Goal: Task Accomplishment & Management: Manage account settings

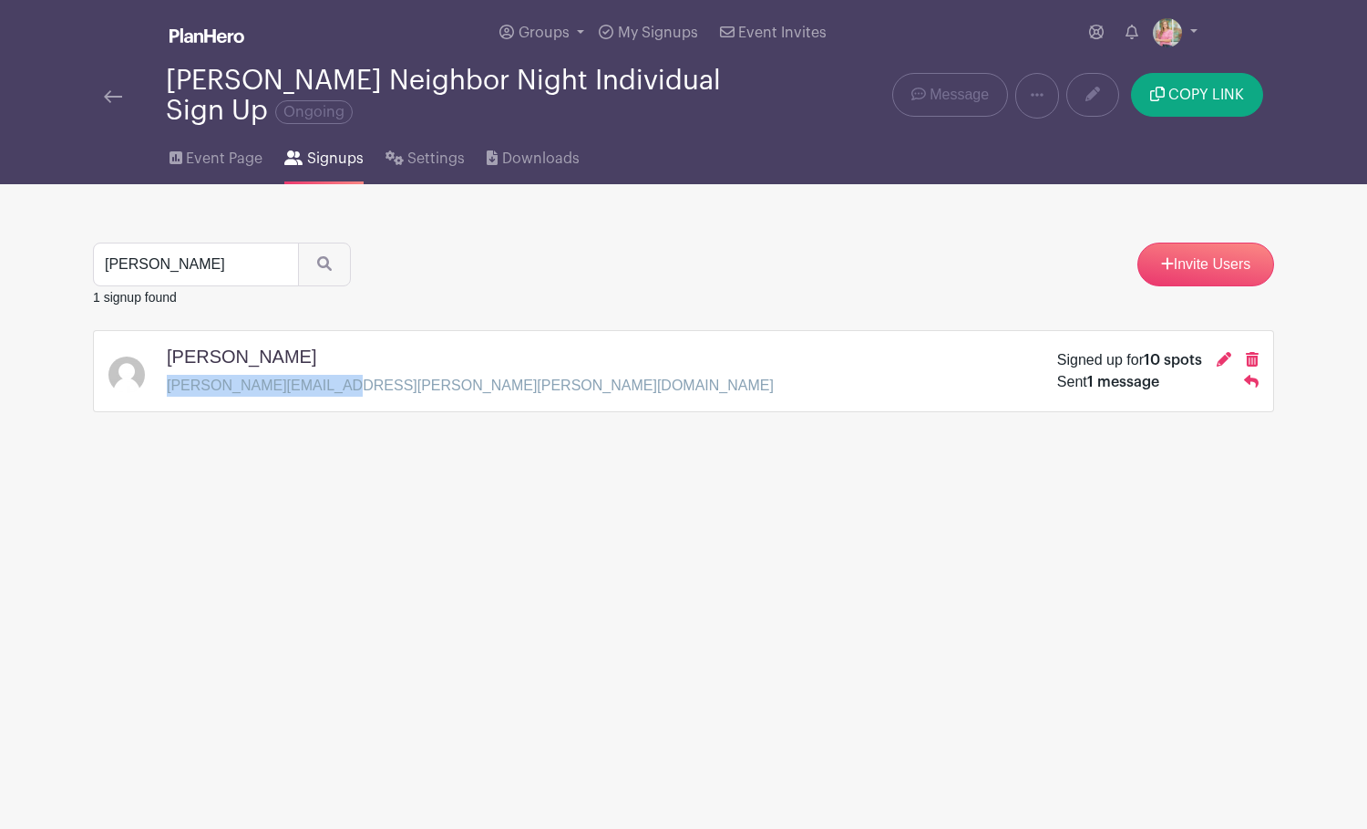
click at [109, 96] on img at bounding box center [113, 96] width 18 height 13
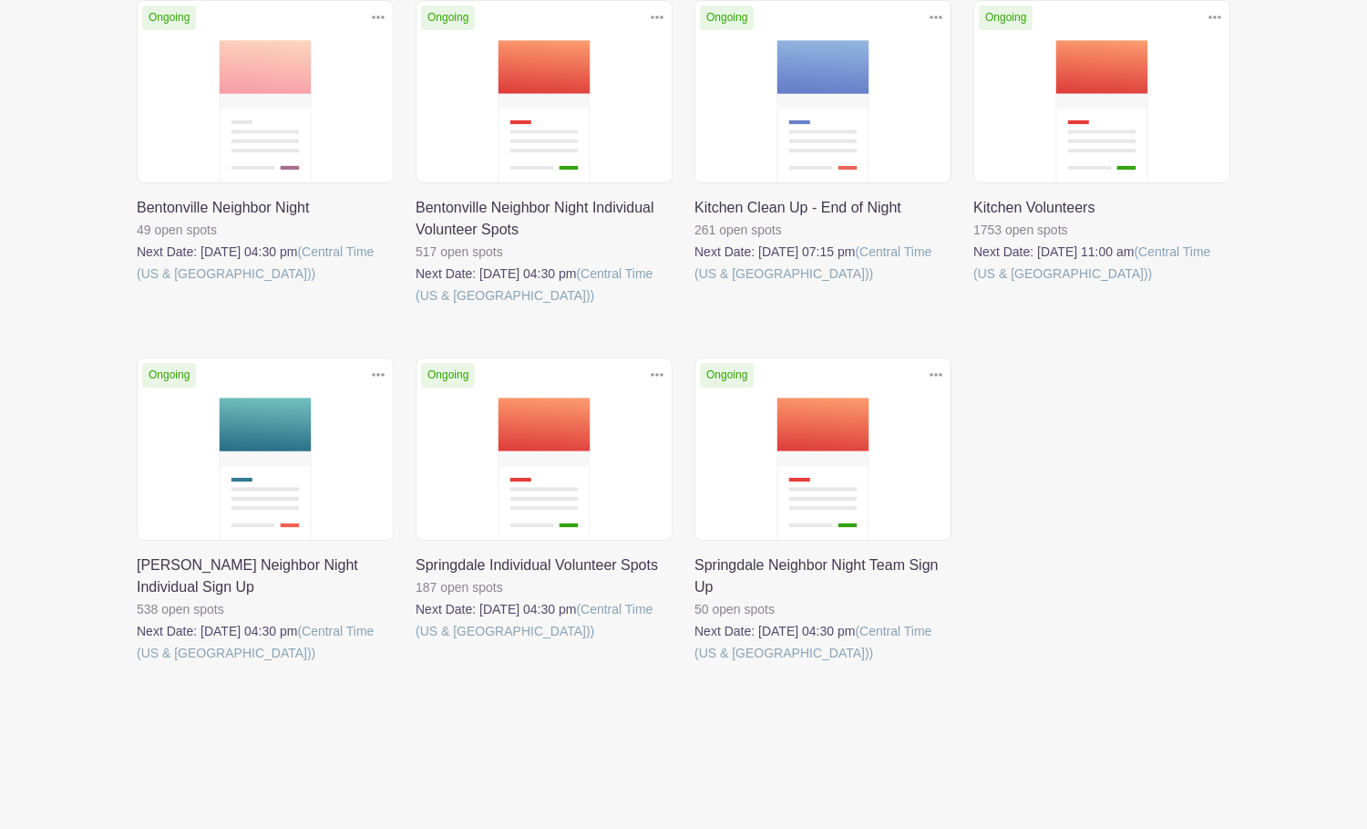
scroll to position [319, 0]
click at [416, 642] on link at bounding box center [416, 642] width 0 height 0
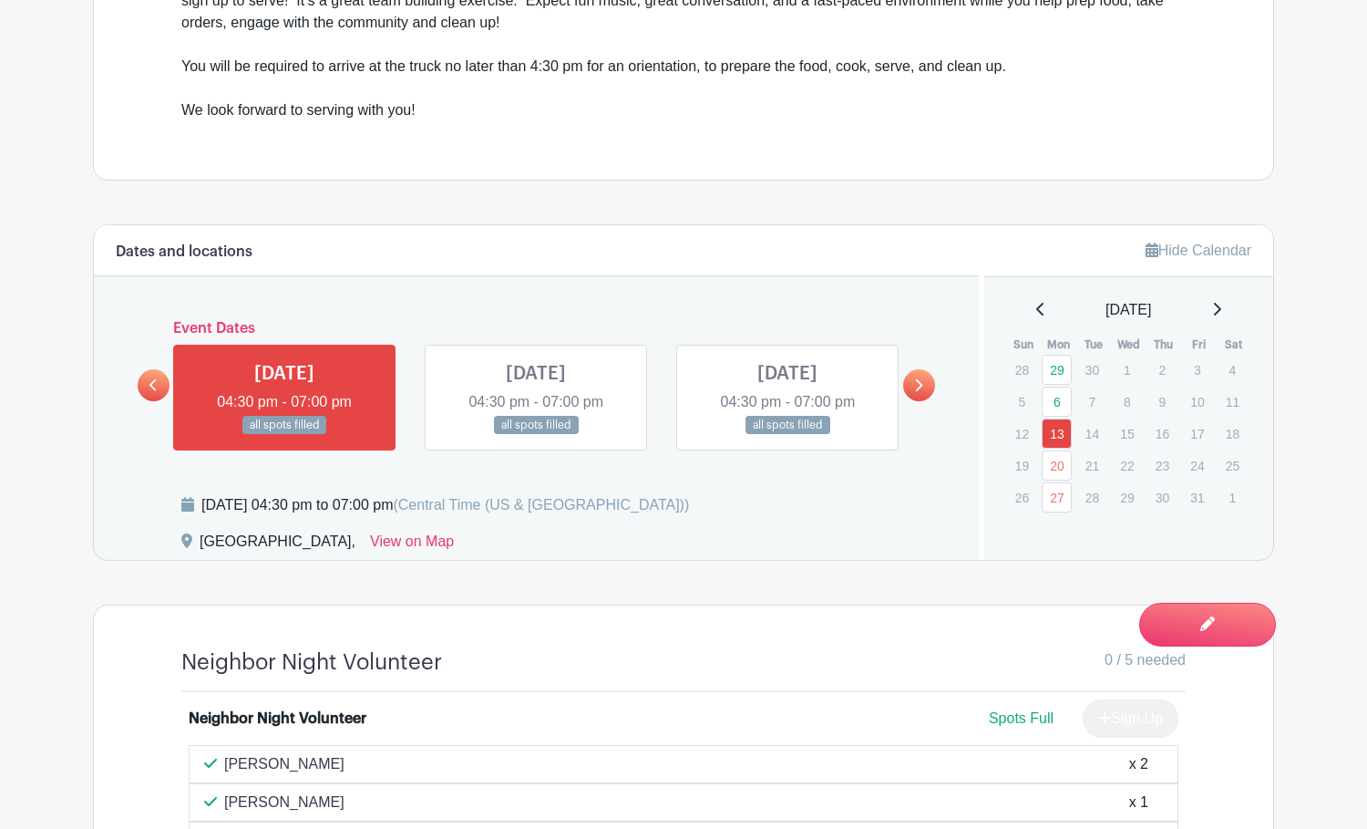
scroll to position [796, 0]
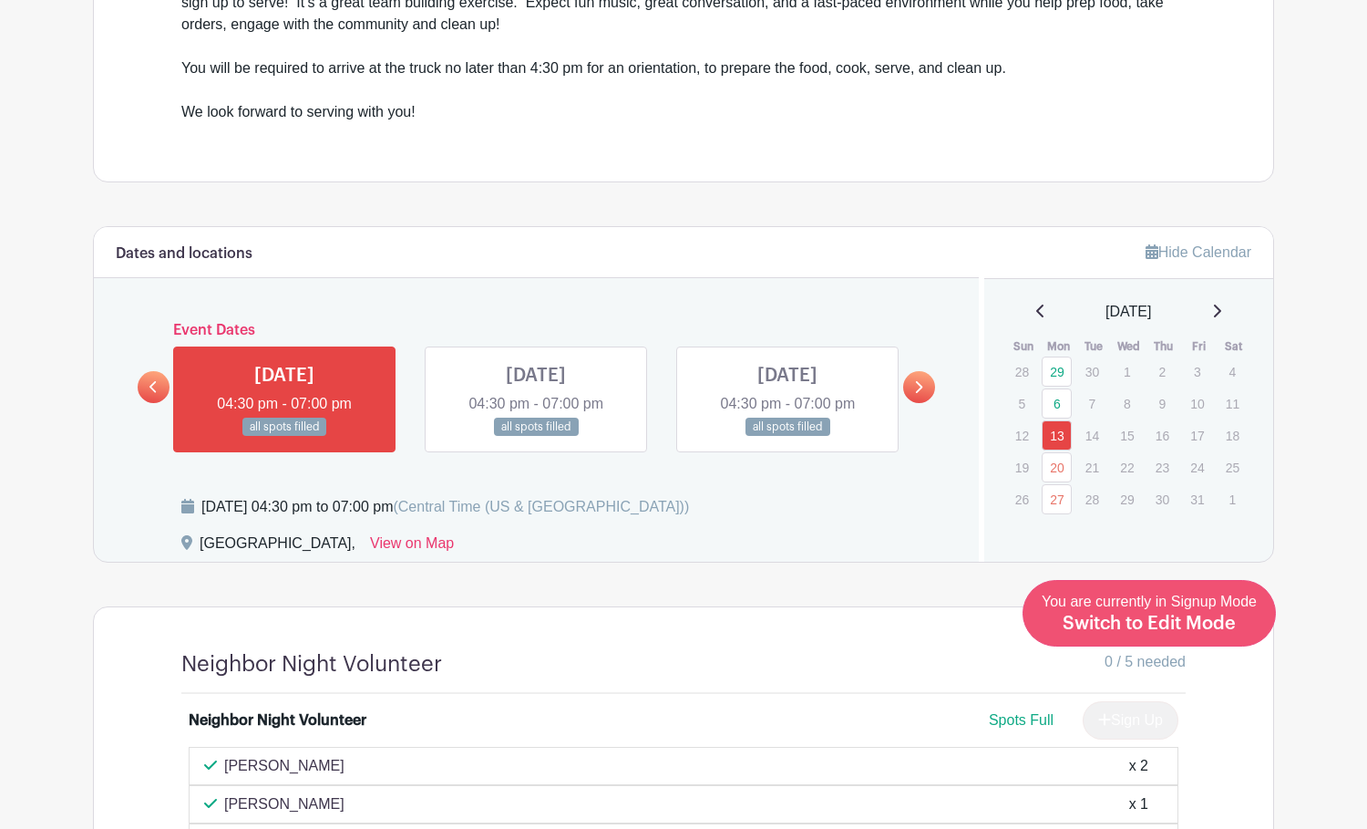
click at [1185, 628] on span "Switch to Edit Mode" at bounding box center [1149, 623] width 173 height 18
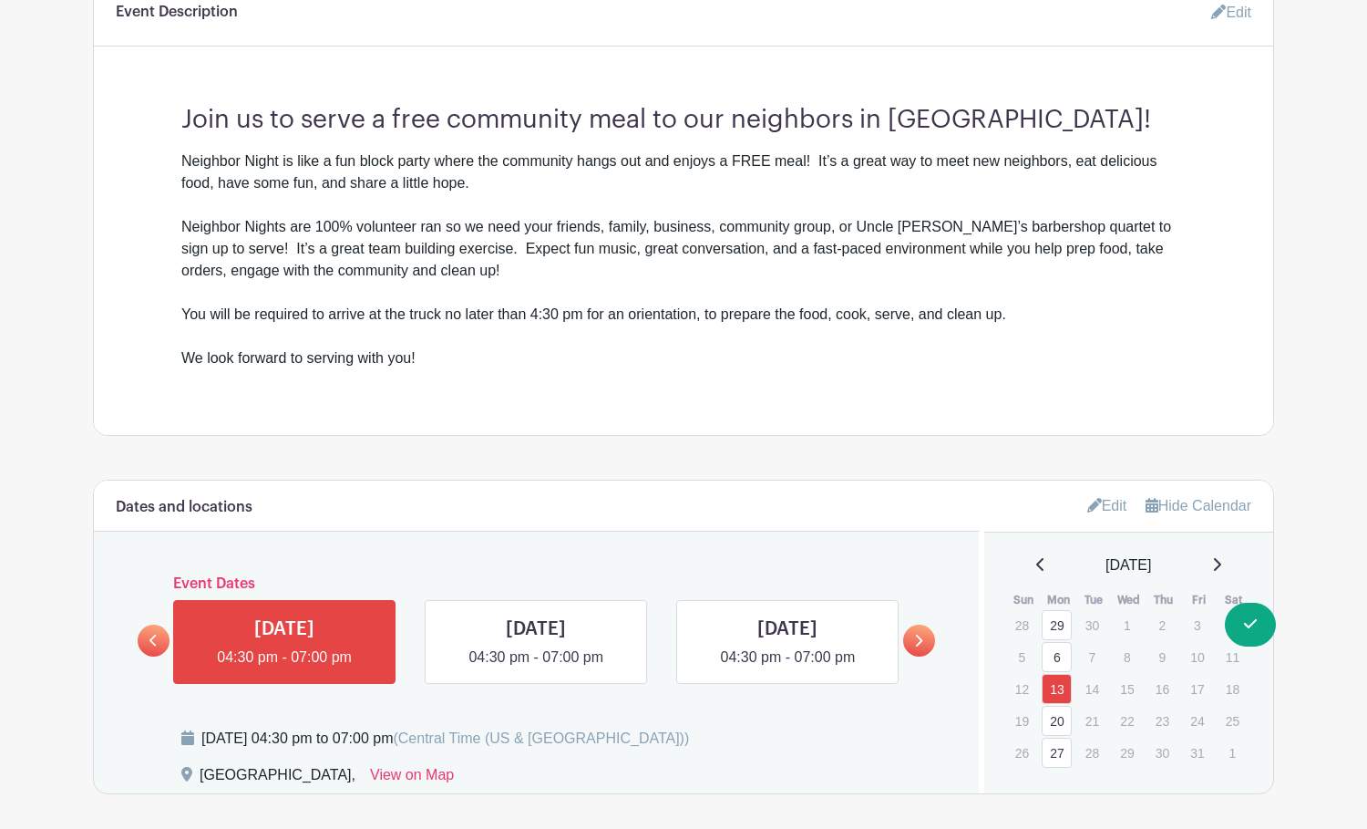
scroll to position [777, 0]
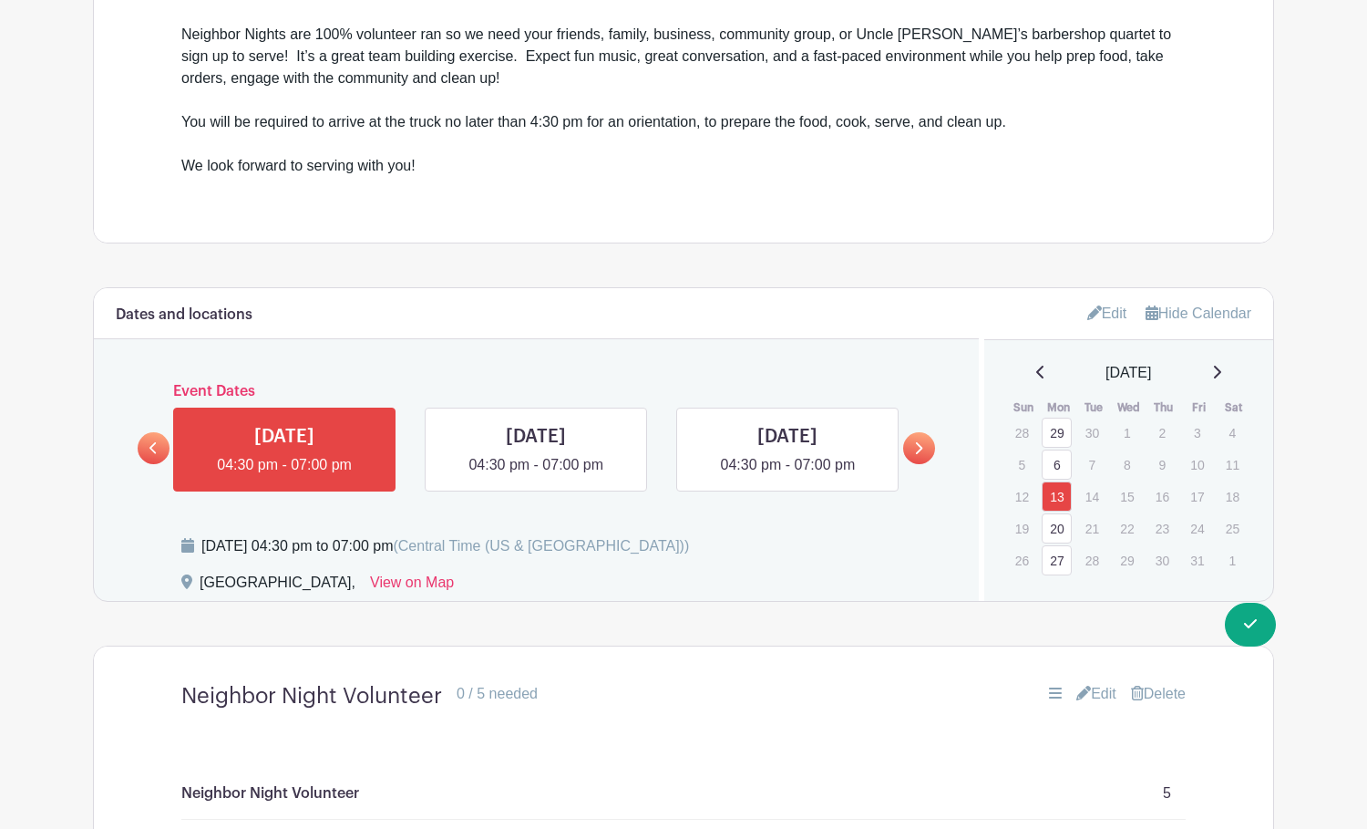
click at [1105, 314] on link "Edit" at bounding box center [1107, 313] width 40 height 30
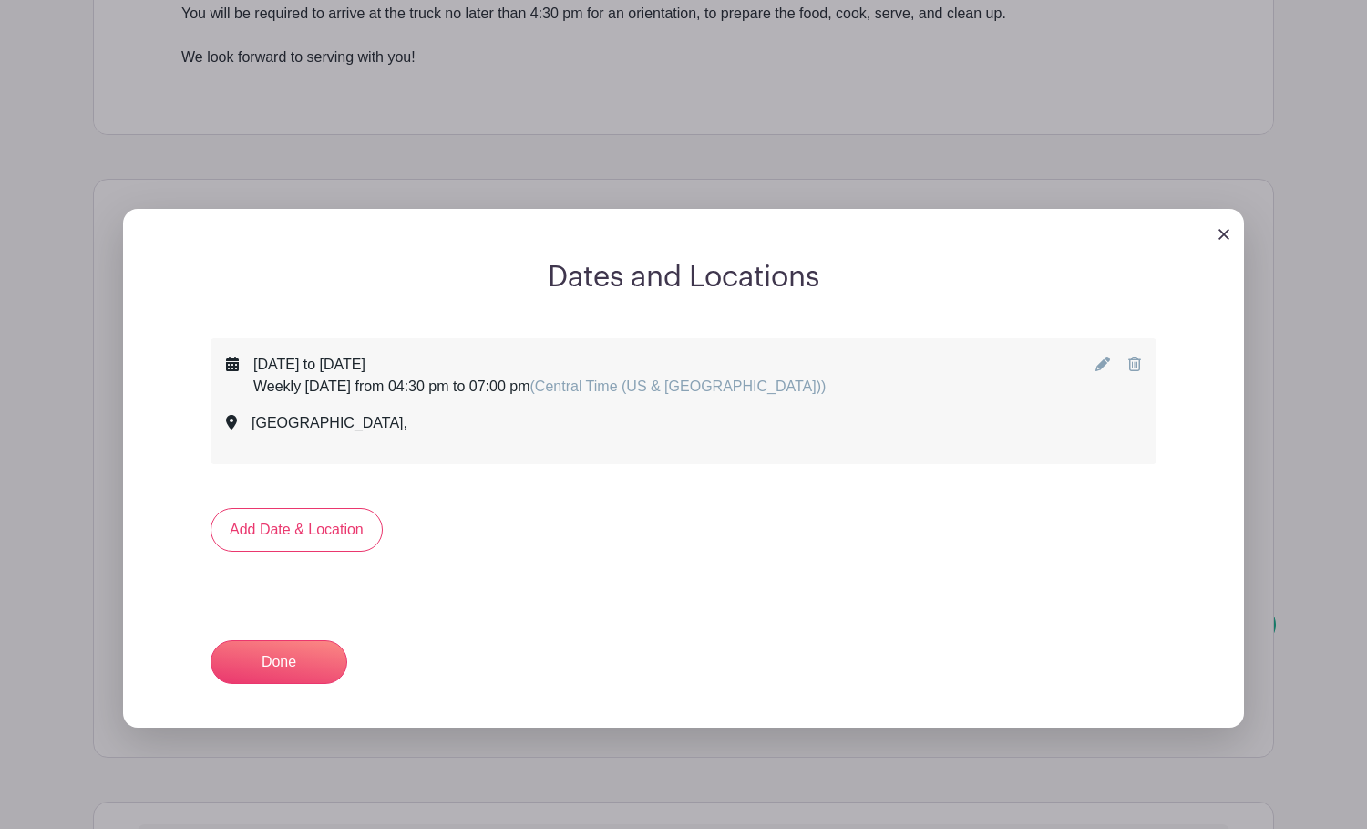
scroll to position [885, 0]
click at [291, 537] on link "Add Date & Location" at bounding box center [297, 530] width 172 height 44
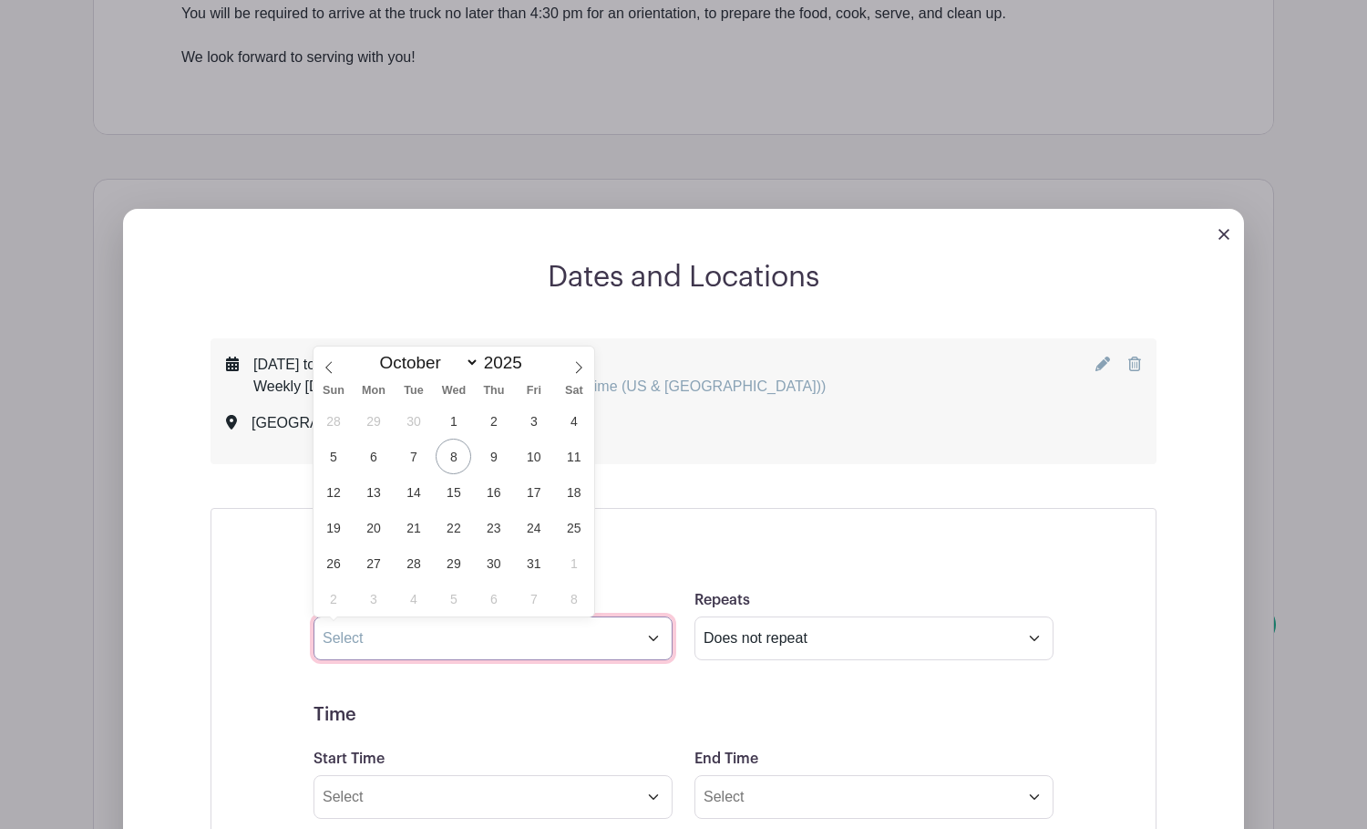
click at [373, 644] on input "text" at bounding box center [493, 638] width 359 height 44
click at [407, 490] on span "14" at bounding box center [414, 492] width 36 height 36
type input "[DATE]"
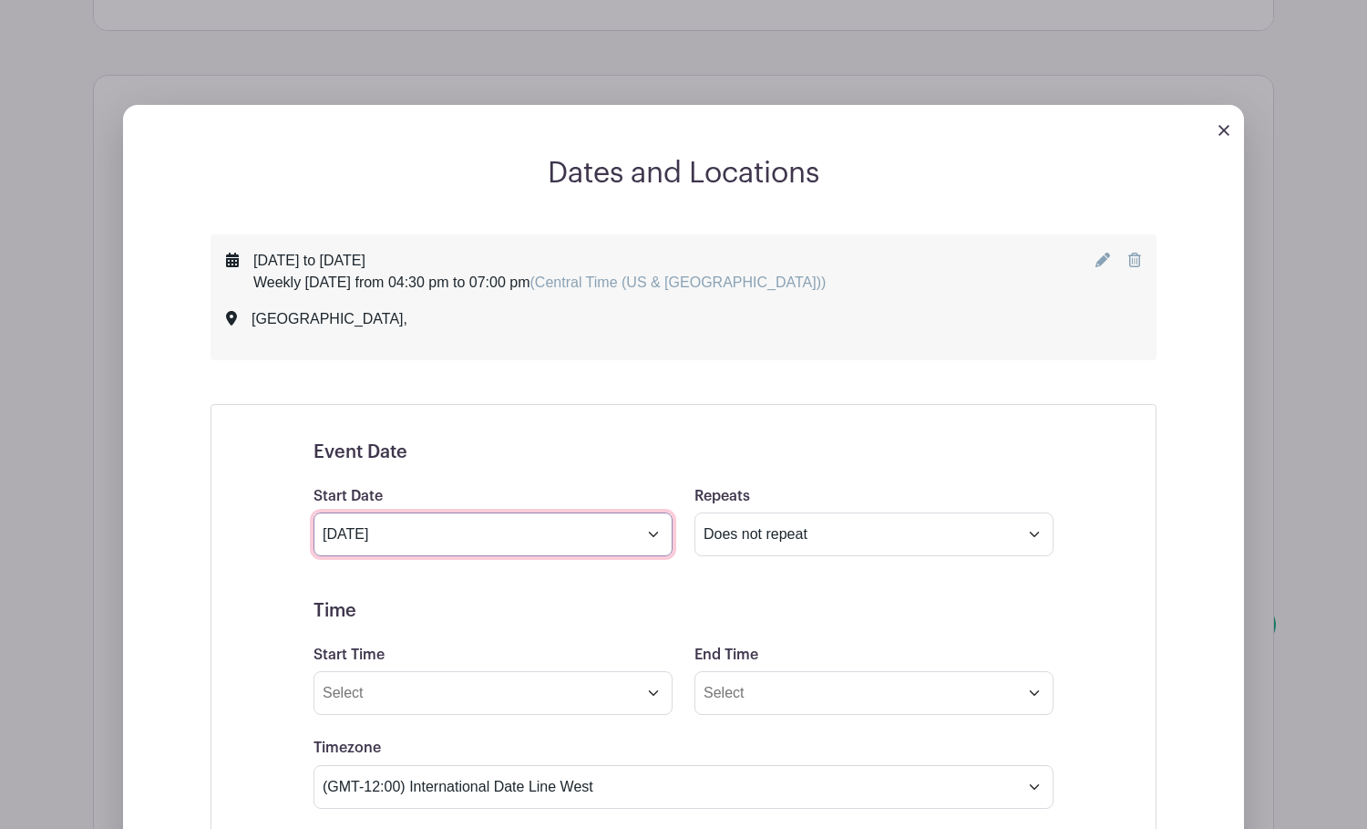
scroll to position [1007, 0]
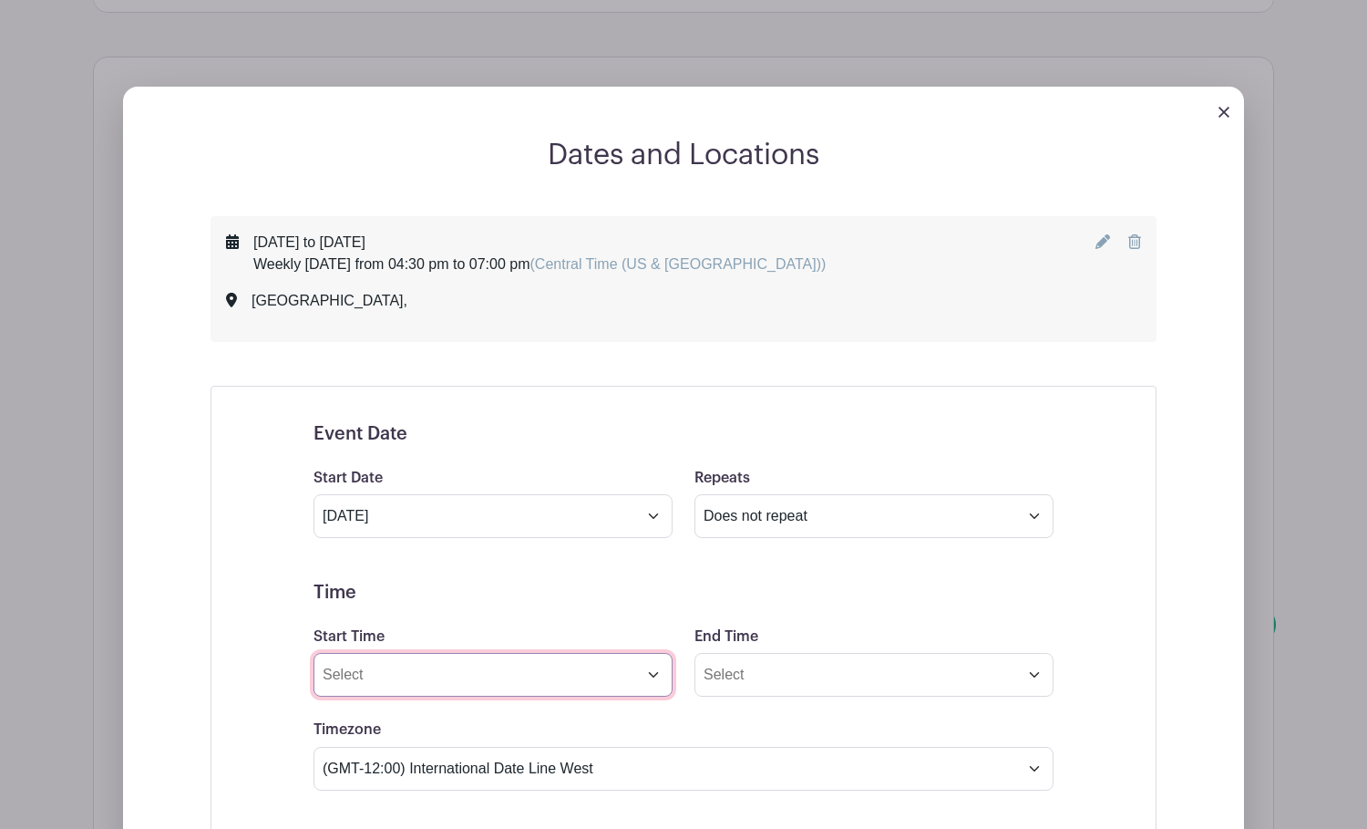
click at [575, 680] on input "Start Time" at bounding box center [493, 675] width 359 height 44
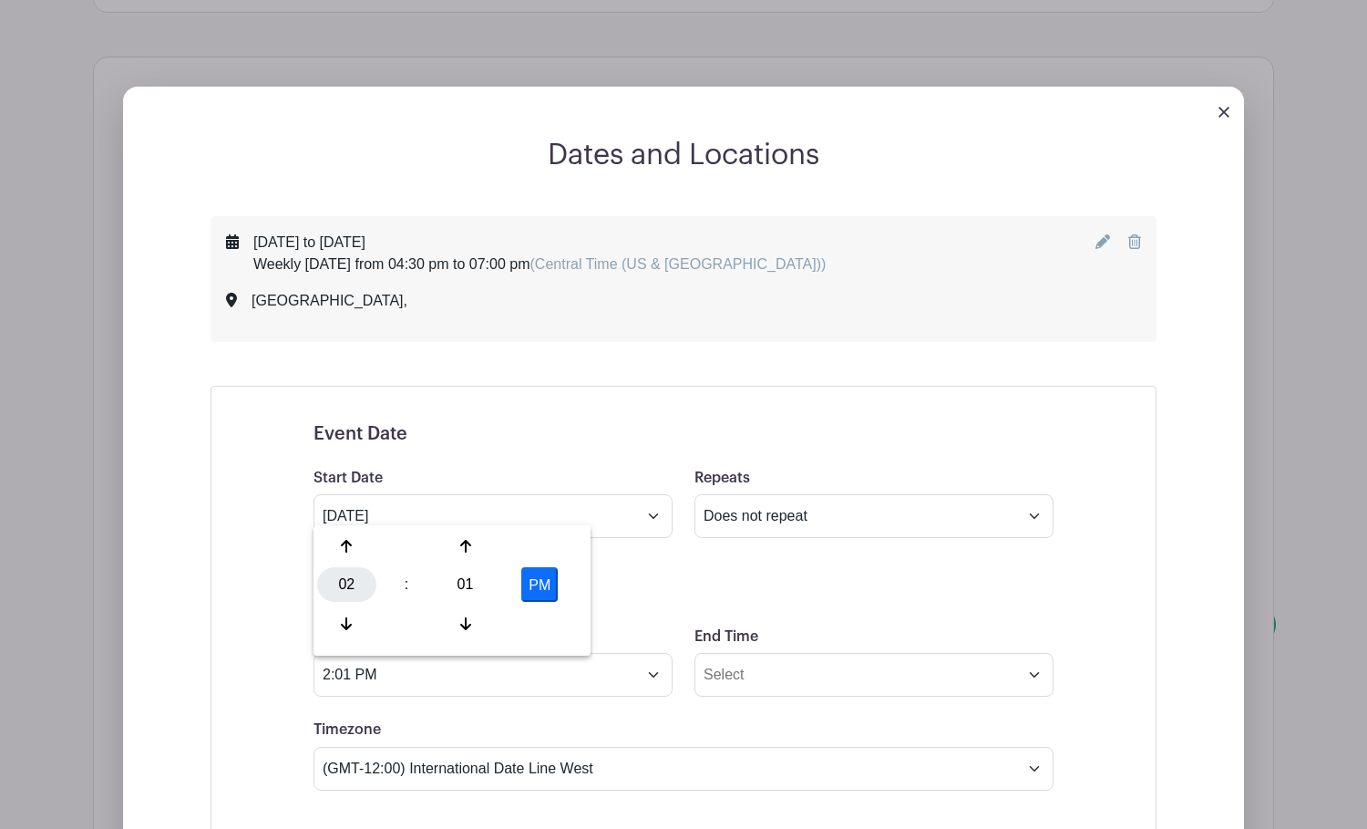
click at [345, 583] on div "02" at bounding box center [346, 584] width 59 height 35
click at [420, 582] on div "05" at bounding box center [415, 584] width 61 height 35
type input "5:01 PM"
click at [675, 600] on h5 "Time" at bounding box center [684, 593] width 740 height 22
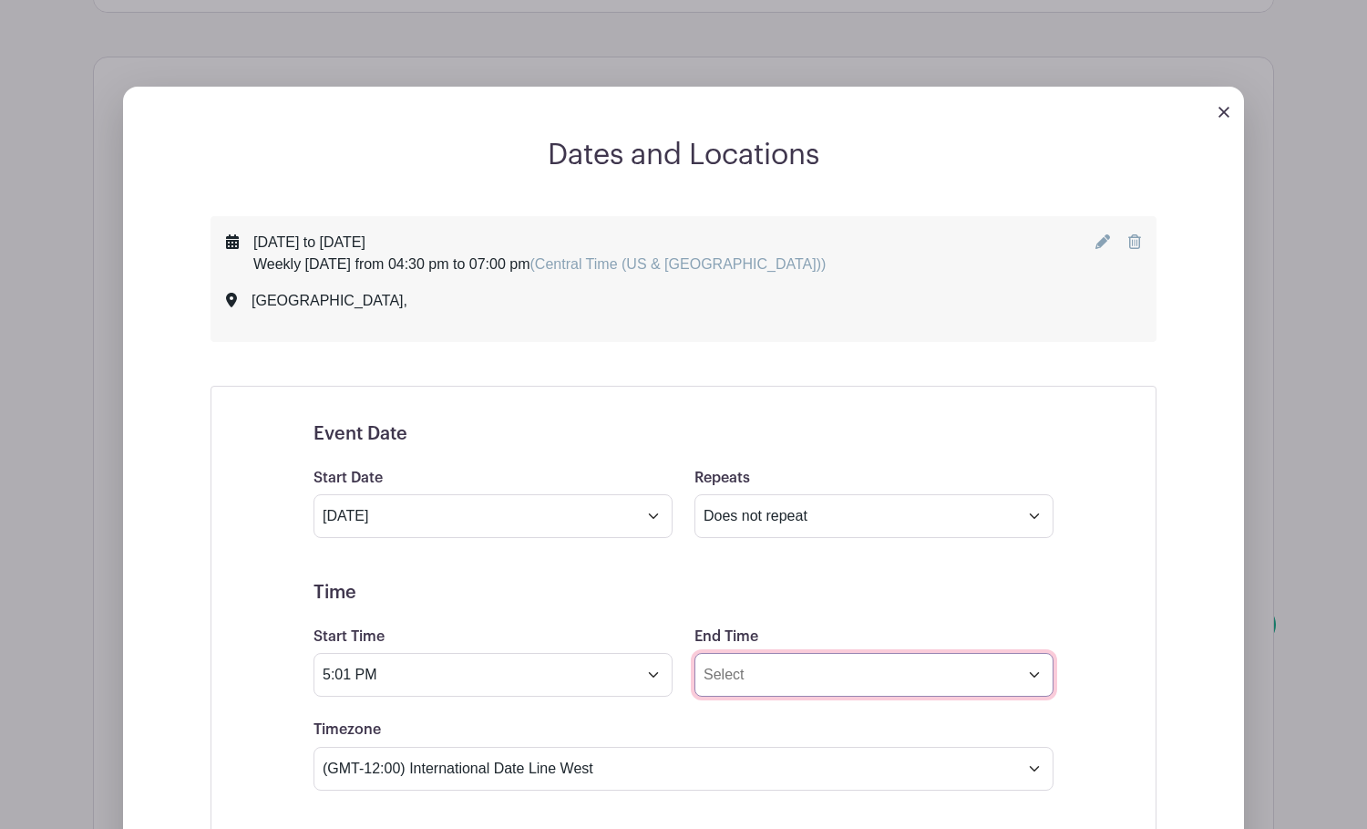
click at [743, 677] on input "End Time" at bounding box center [874, 675] width 359 height 44
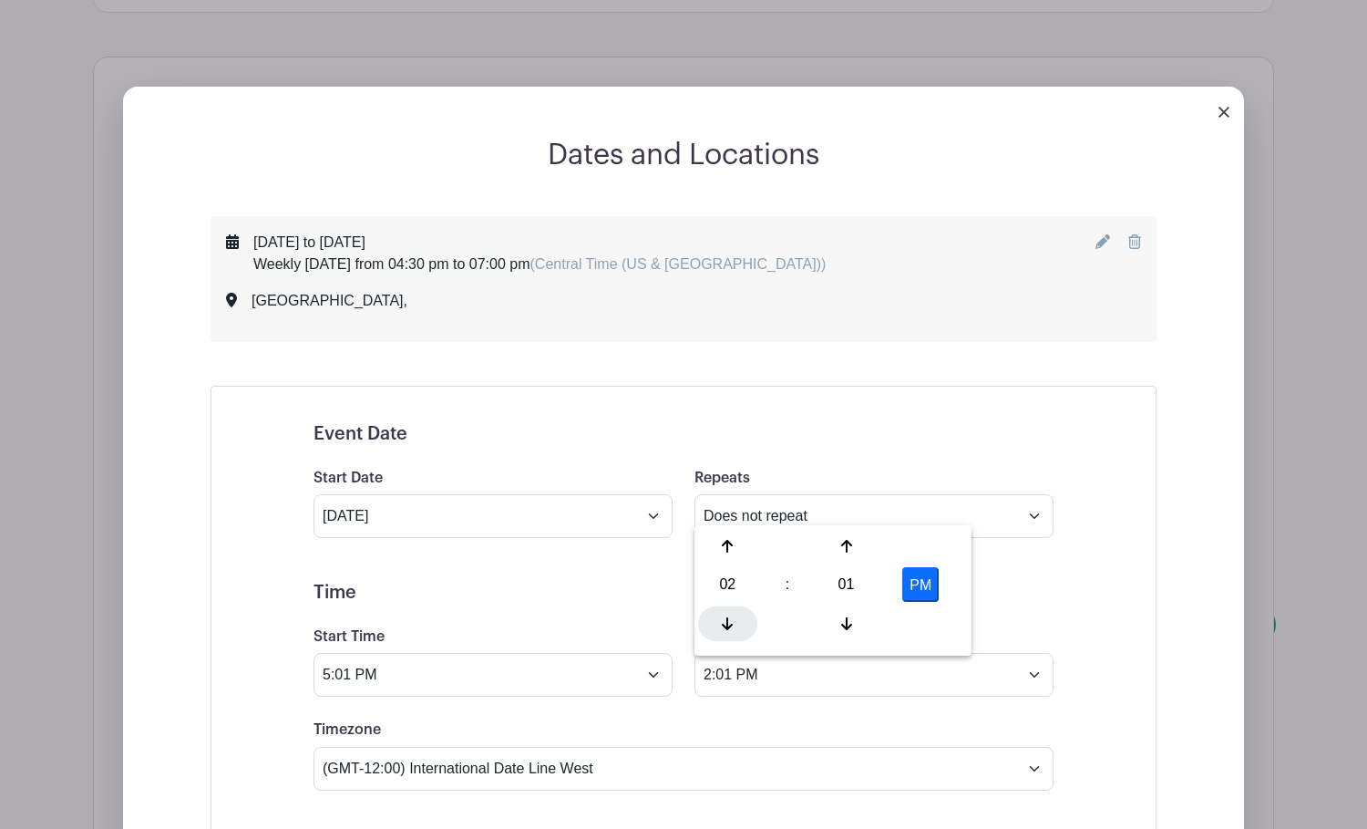
click at [725, 616] on icon at bounding box center [727, 623] width 11 height 15
click at [734, 541] on div at bounding box center [727, 546] width 59 height 35
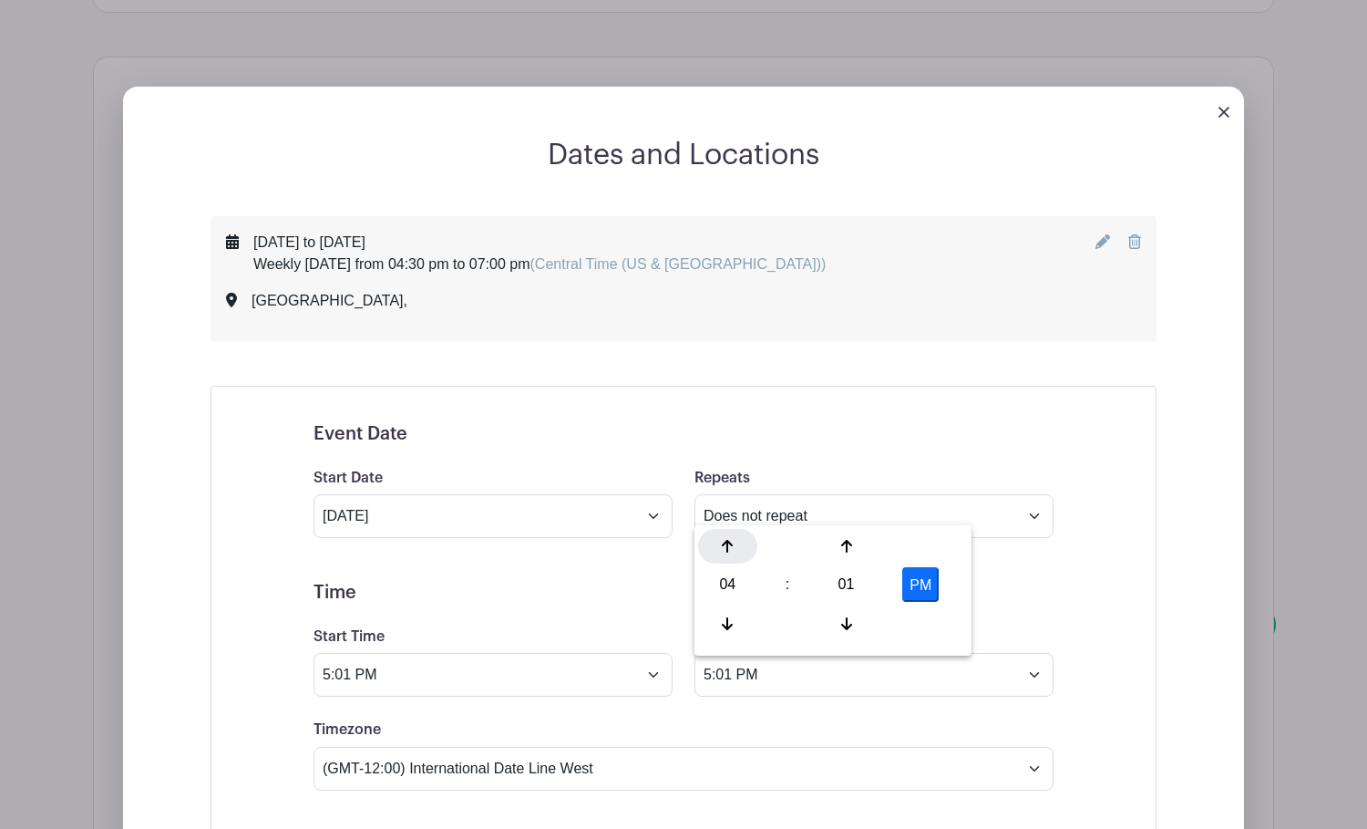
click at [734, 541] on div at bounding box center [727, 546] width 59 height 35
click at [842, 551] on icon at bounding box center [846, 546] width 11 height 15
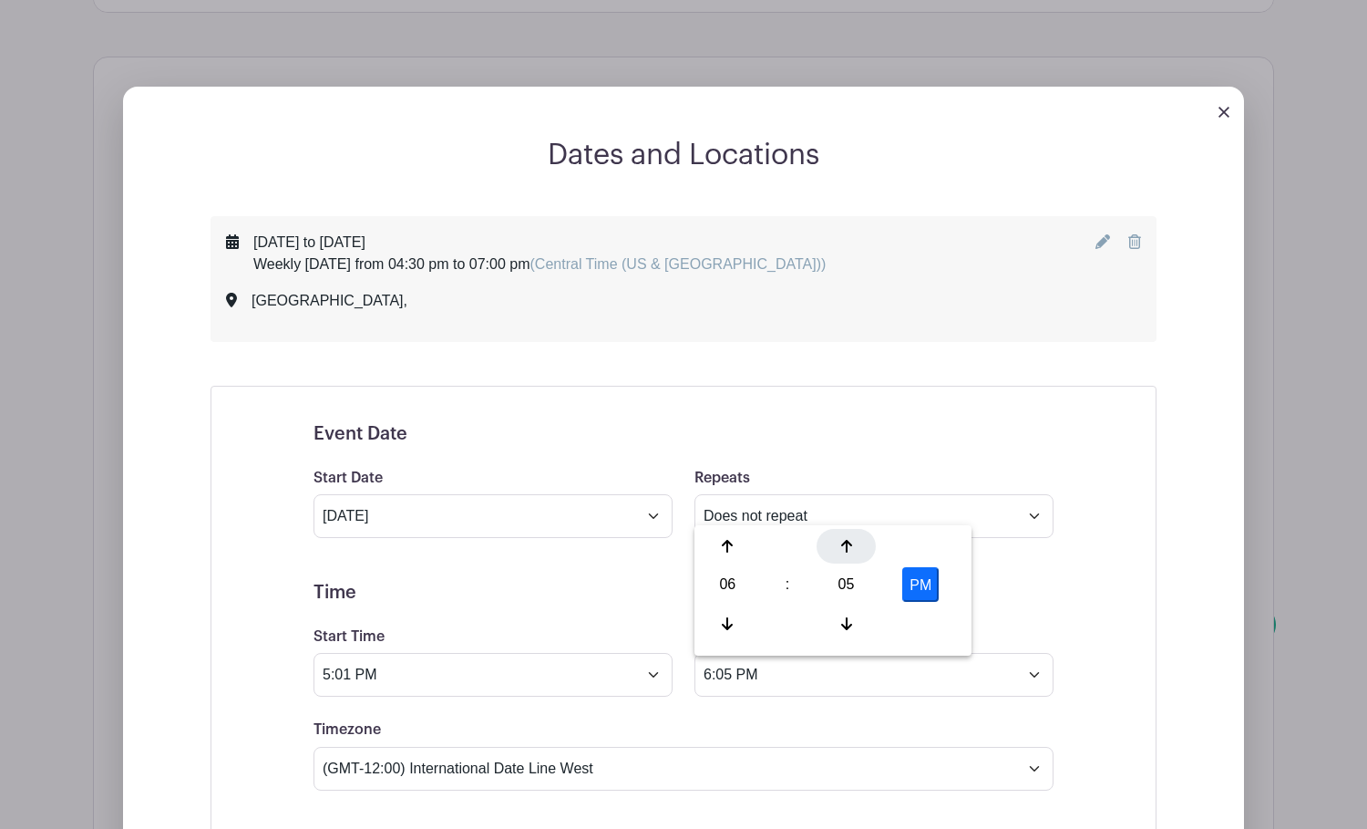
click at [842, 551] on icon at bounding box center [846, 546] width 11 height 15
click at [842, 582] on div "07" at bounding box center [846, 584] width 59 height 35
click at [857, 585] on div "30" at bounding box center [863, 584] width 61 height 35
type input "6:30 PM"
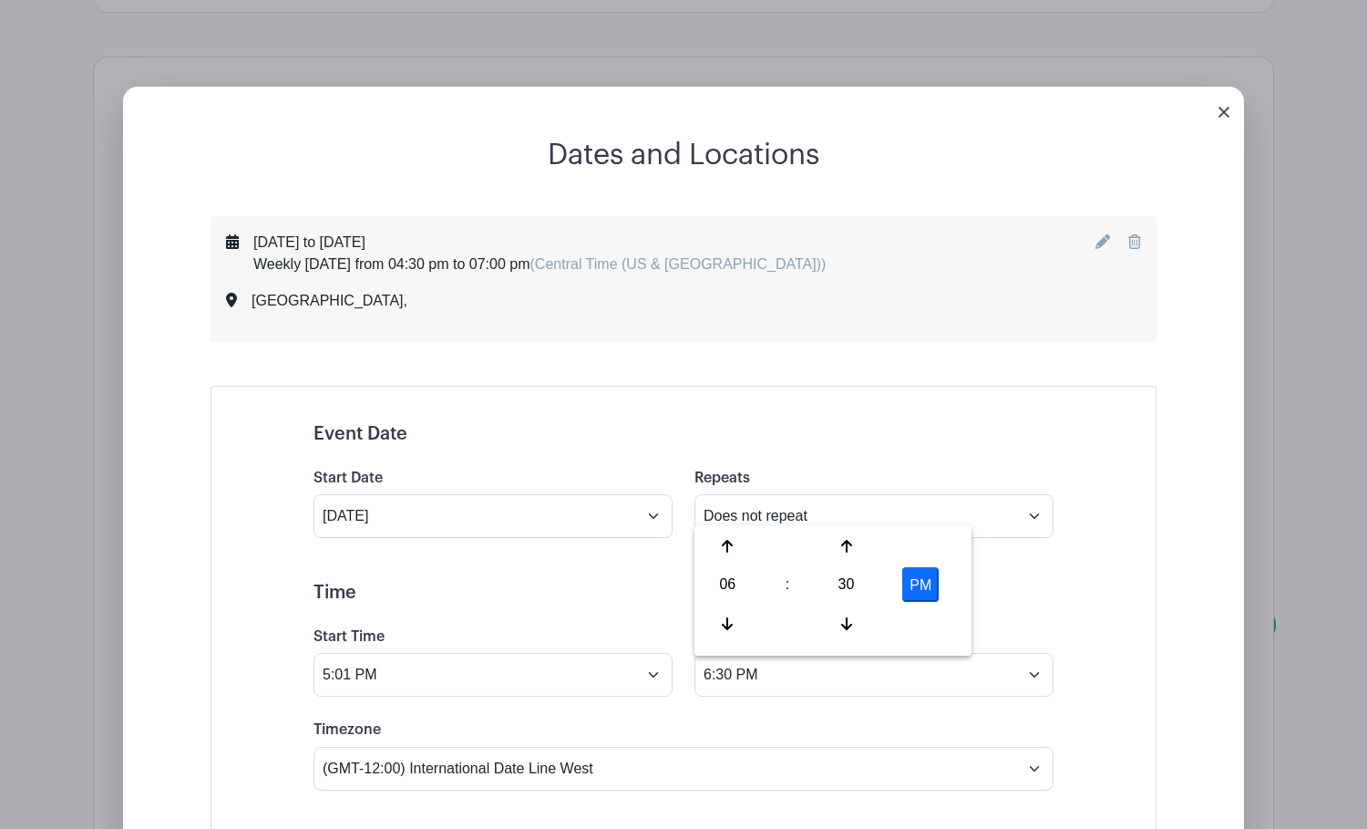
click at [1035, 603] on h5 "Time" at bounding box center [684, 593] width 740 height 22
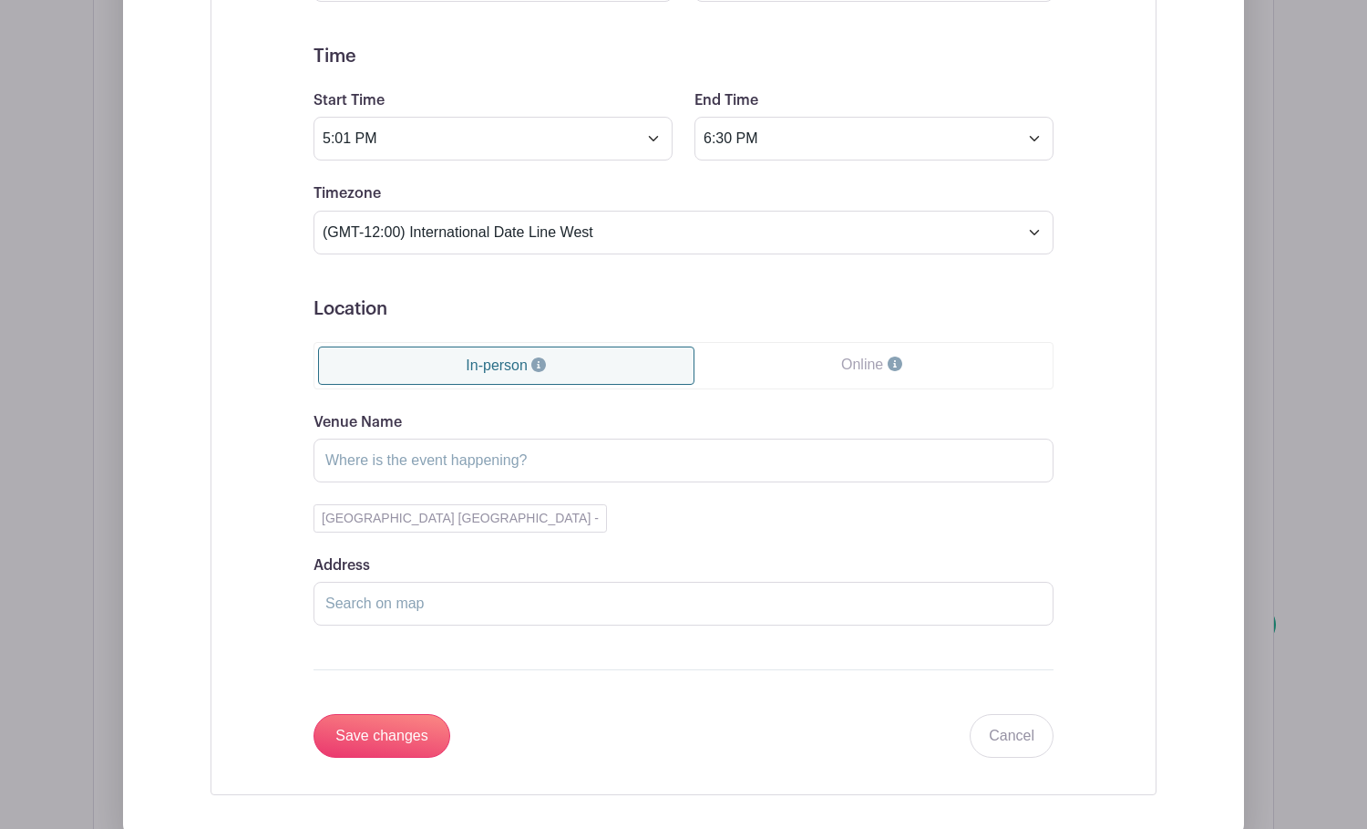
scroll to position [1562, 0]
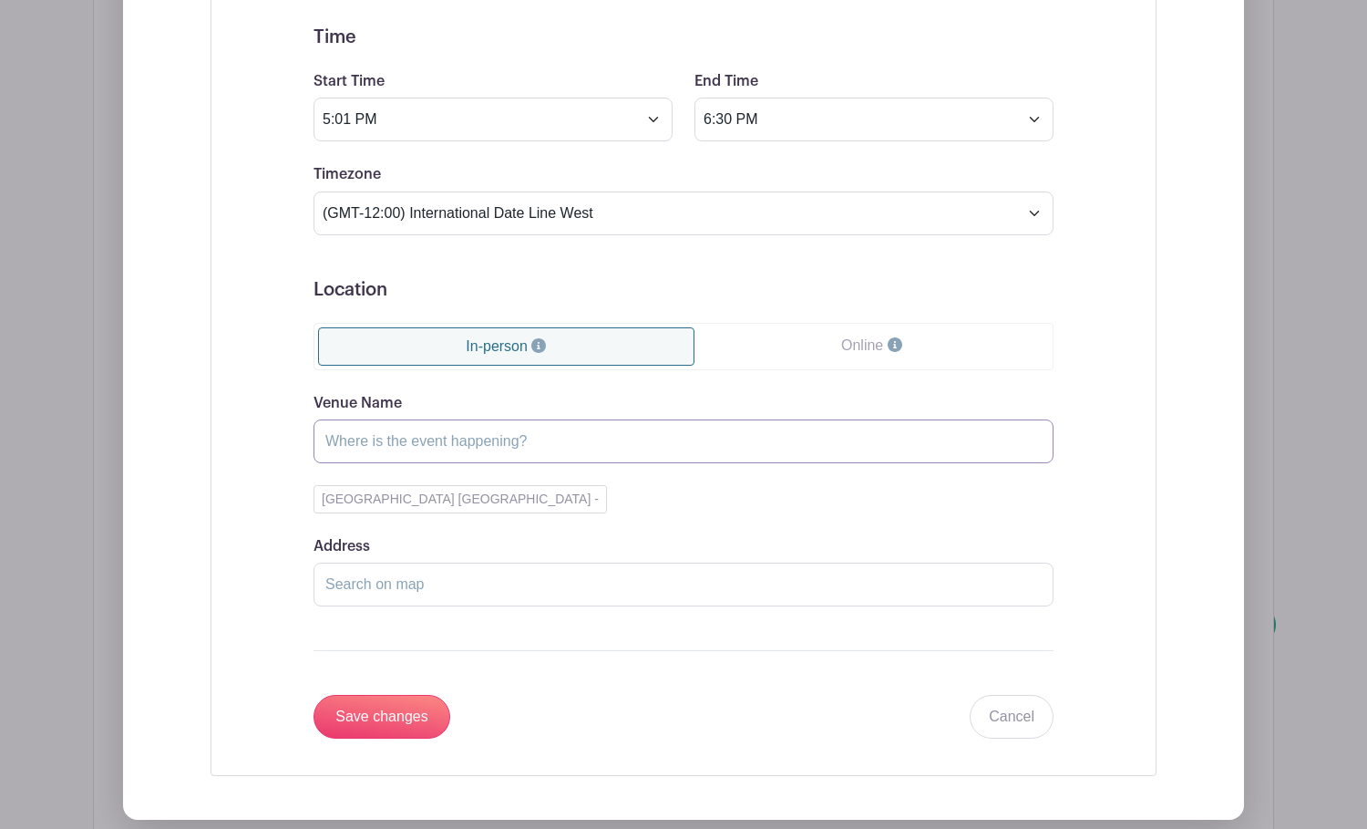
click at [594, 453] on input "Venue Name" at bounding box center [684, 441] width 740 height 44
type input "[PERSON_NAME][GEOGRAPHIC_DATA]"
click at [731, 489] on div "[GEOGRAPHIC_DATA] [GEOGRAPHIC_DATA] -" at bounding box center [684, 499] width 740 height 28
click at [384, 589] on input "Address" at bounding box center [684, 584] width 740 height 44
paste input "[STREET_ADDRESS]"
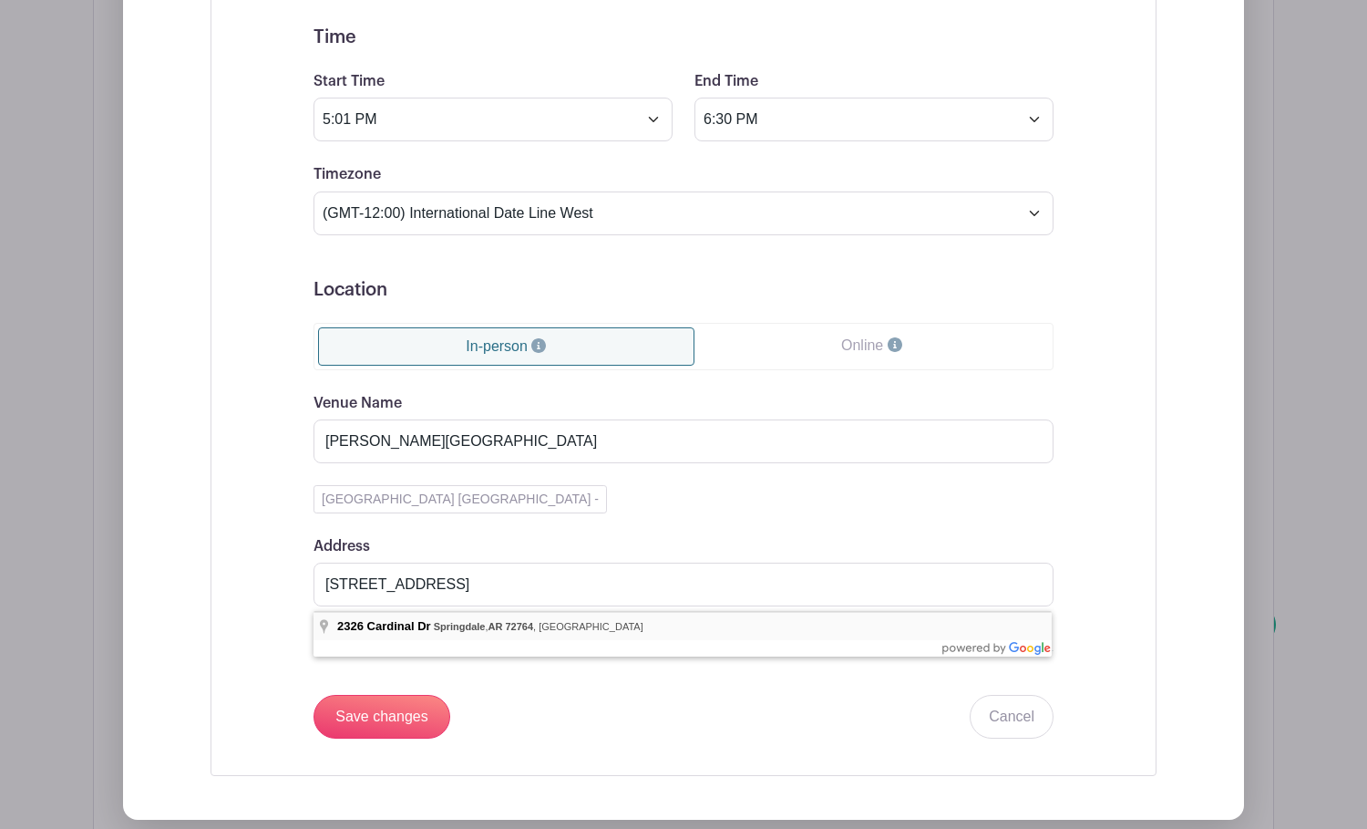
type input "[STREET_ADDRESS]"
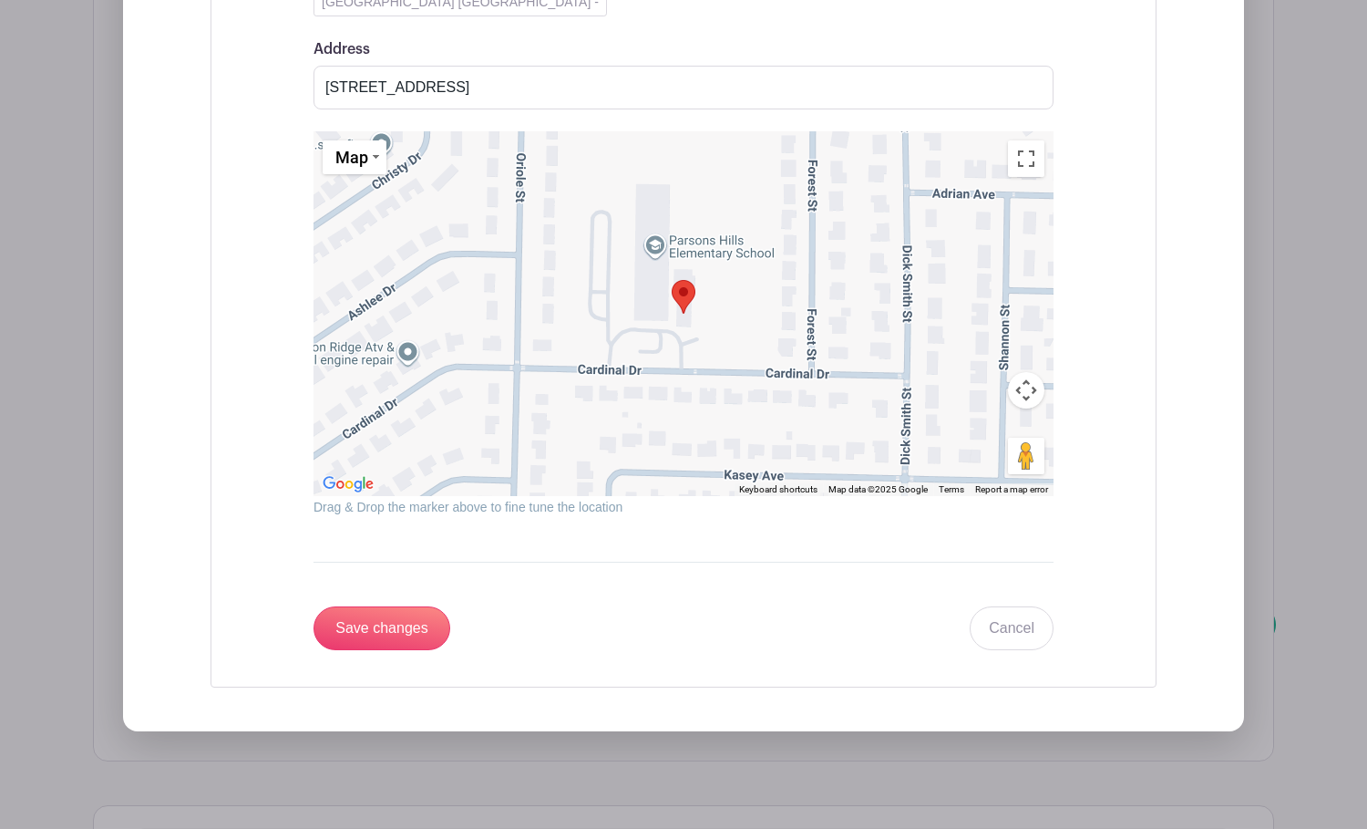
scroll to position [2117, 0]
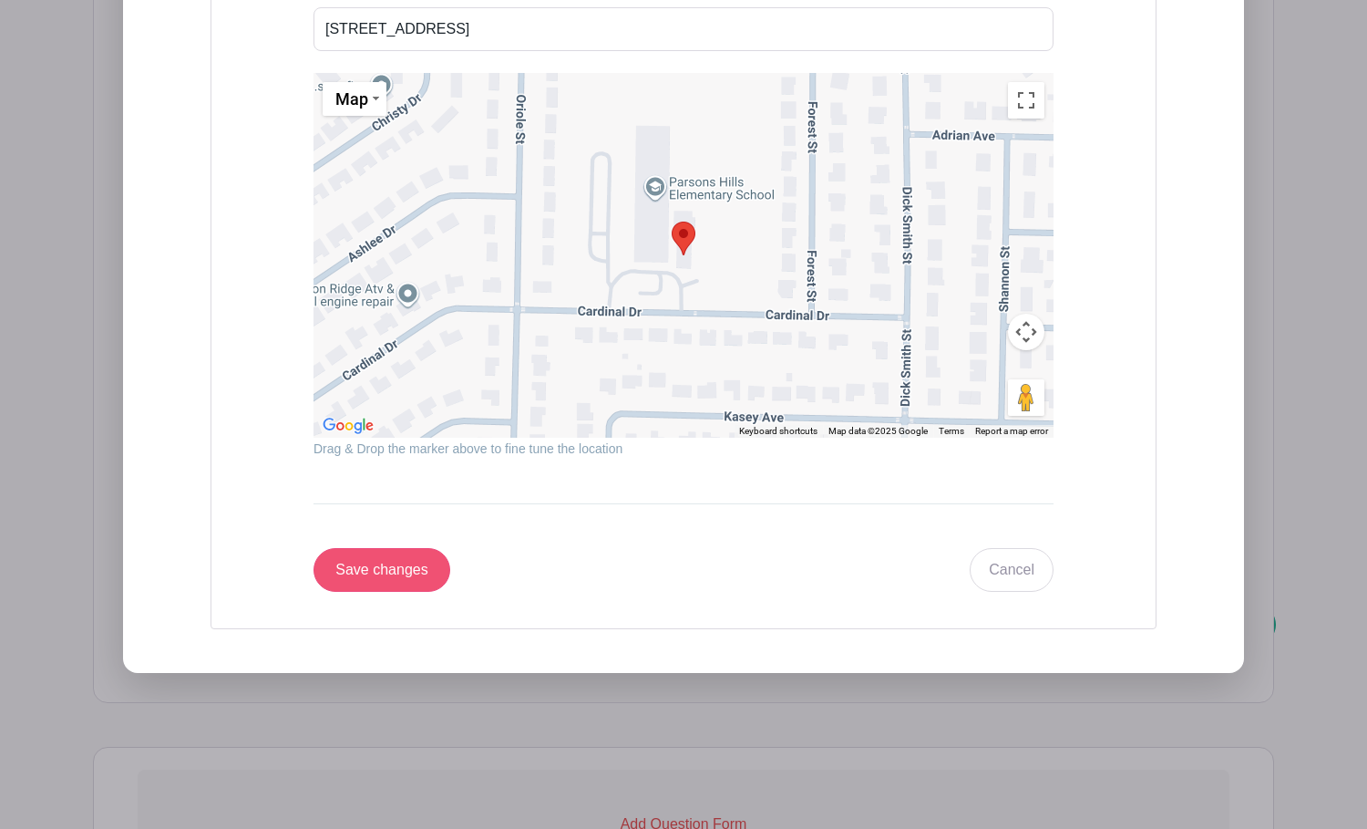
click at [365, 591] on input "Save changes" at bounding box center [382, 570] width 137 height 44
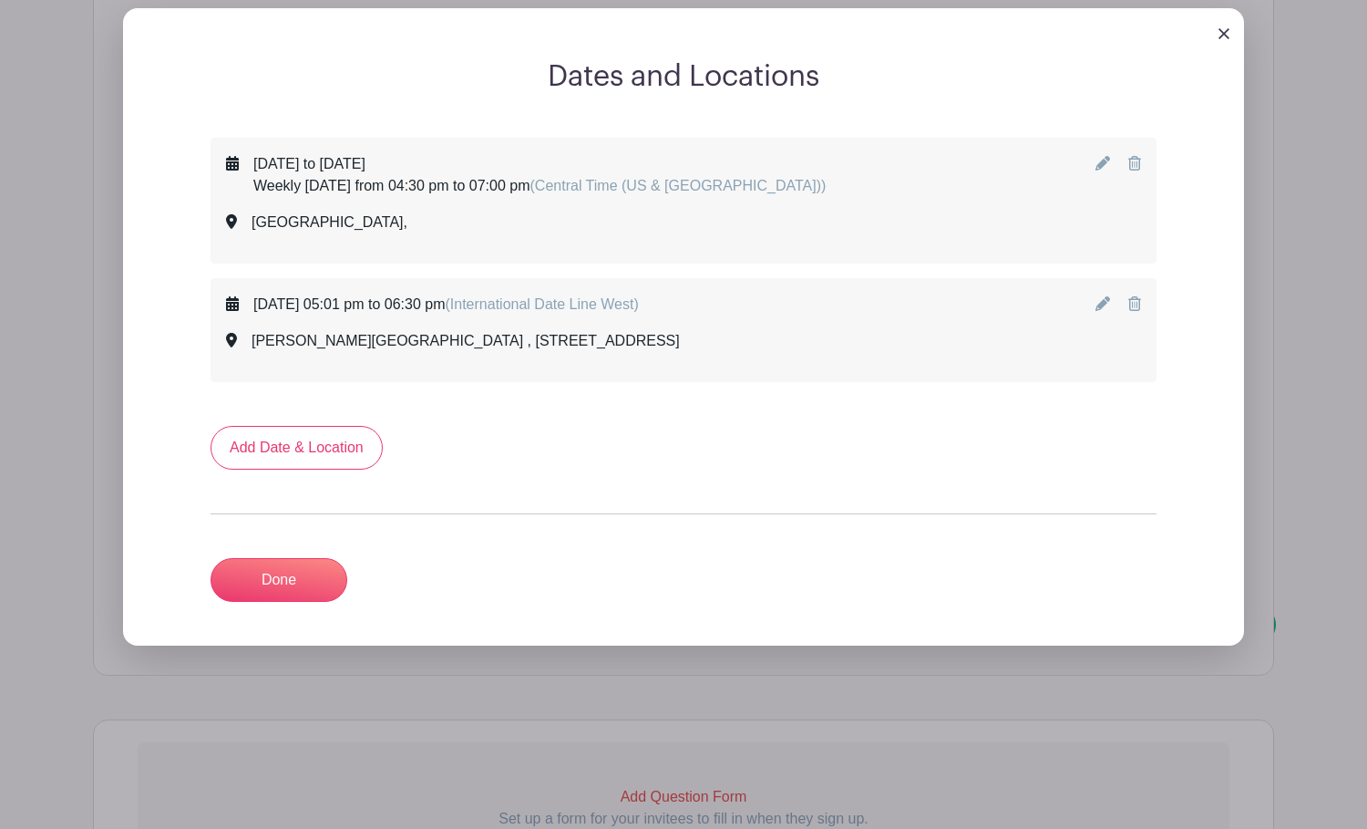
scroll to position [1027, 0]
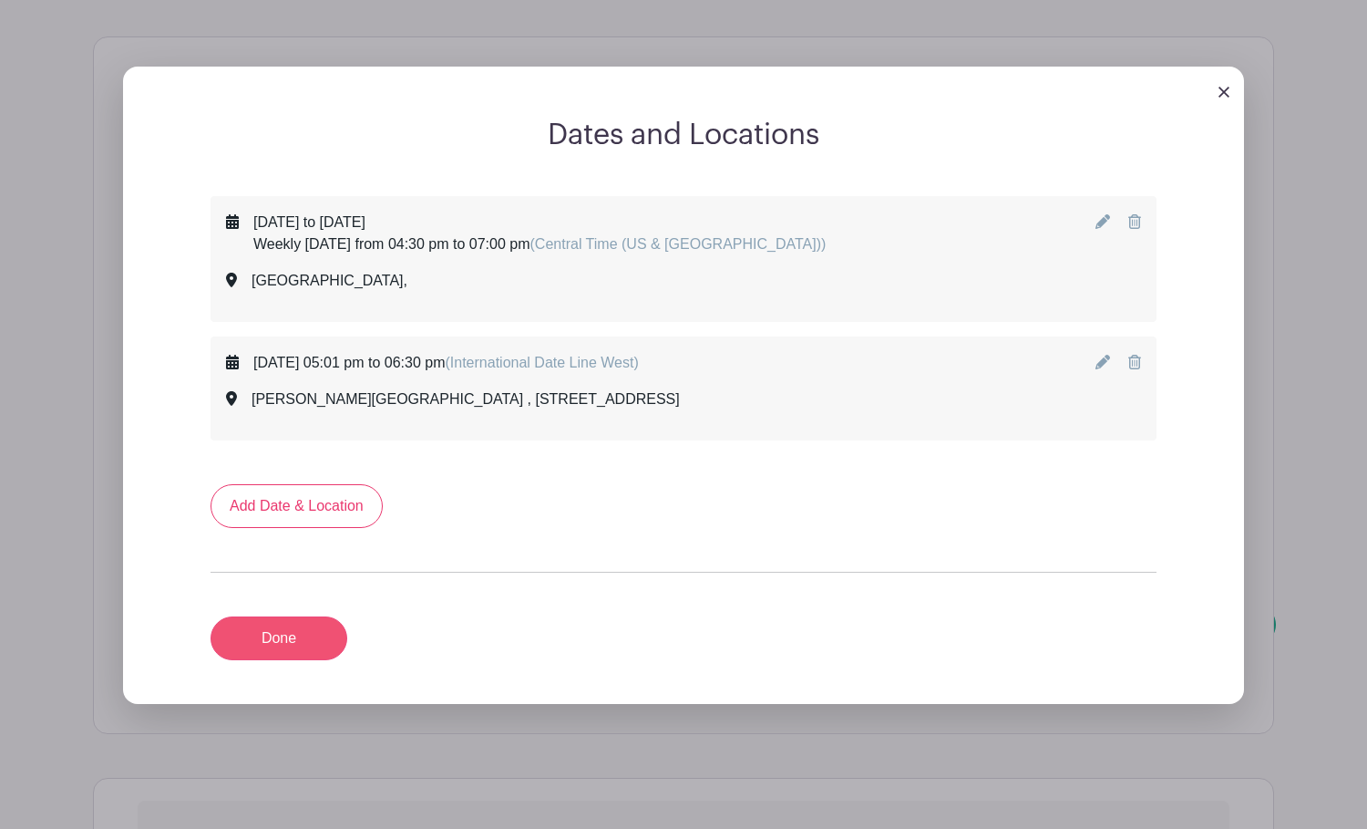
click at [297, 643] on link "Done" at bounding box center [279, 638] width 137 height 44
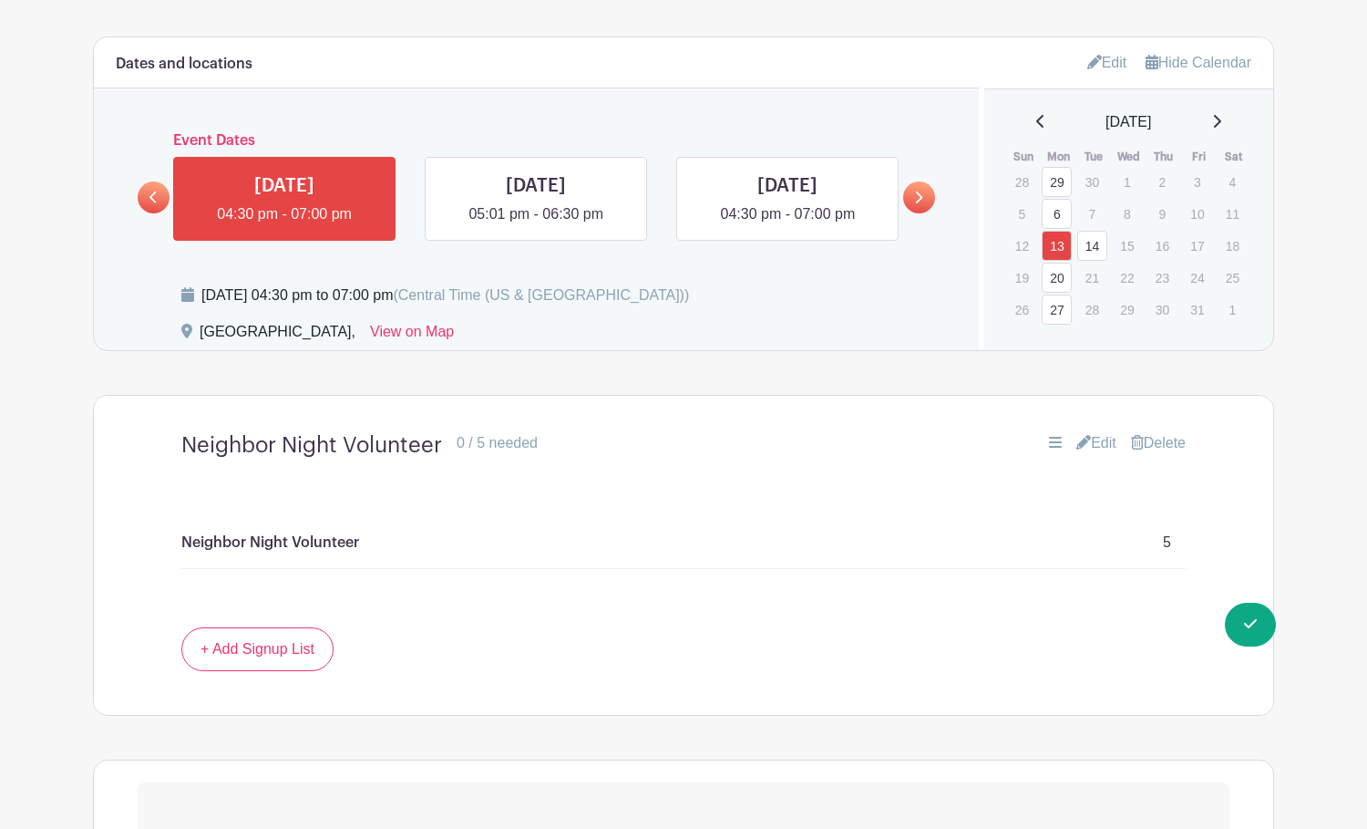
click at [1094, 242] on link "14" at bounding box center [1092, 246] width 30 height 30
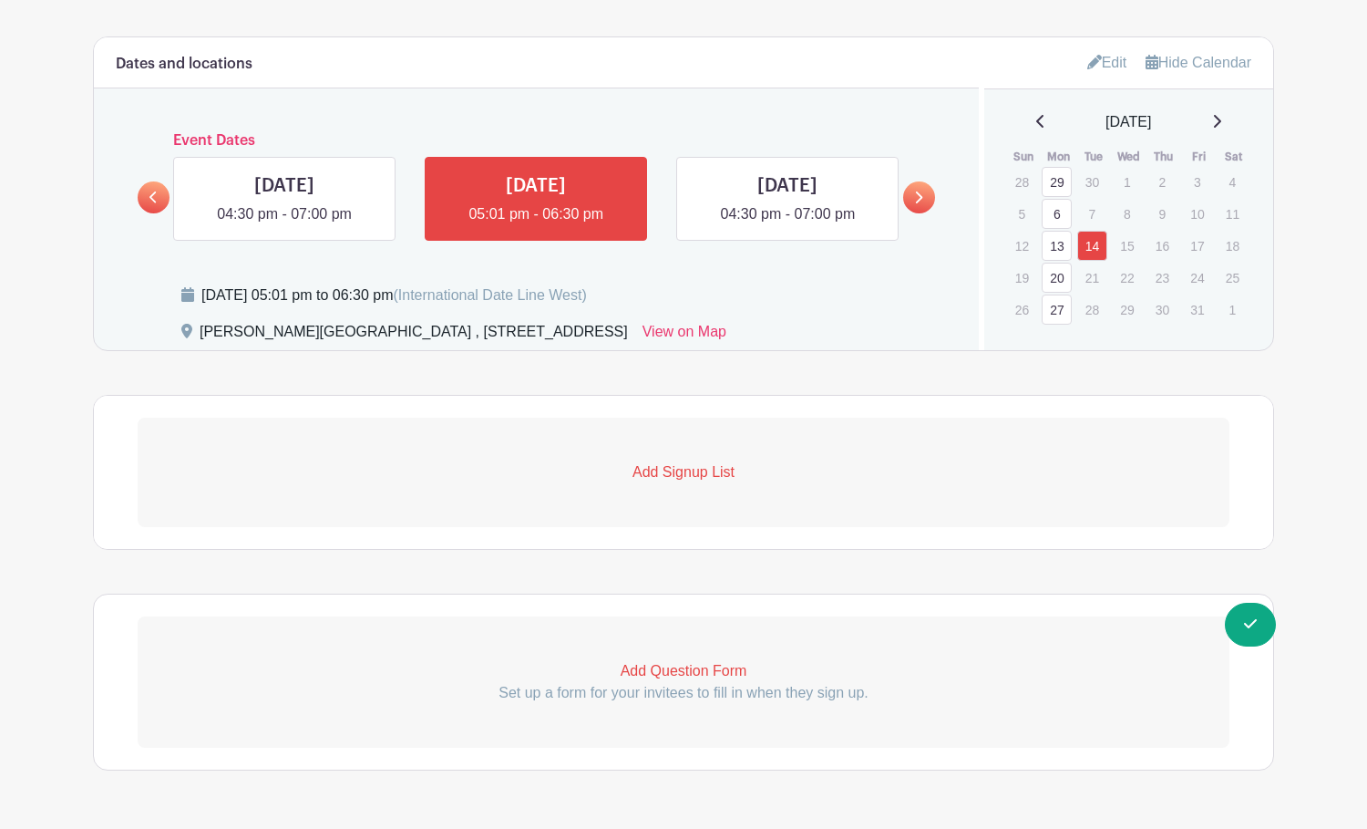
click at [696, 469] on p "Add Signup List" at bounding box center [684, 472] width 1092 height 22
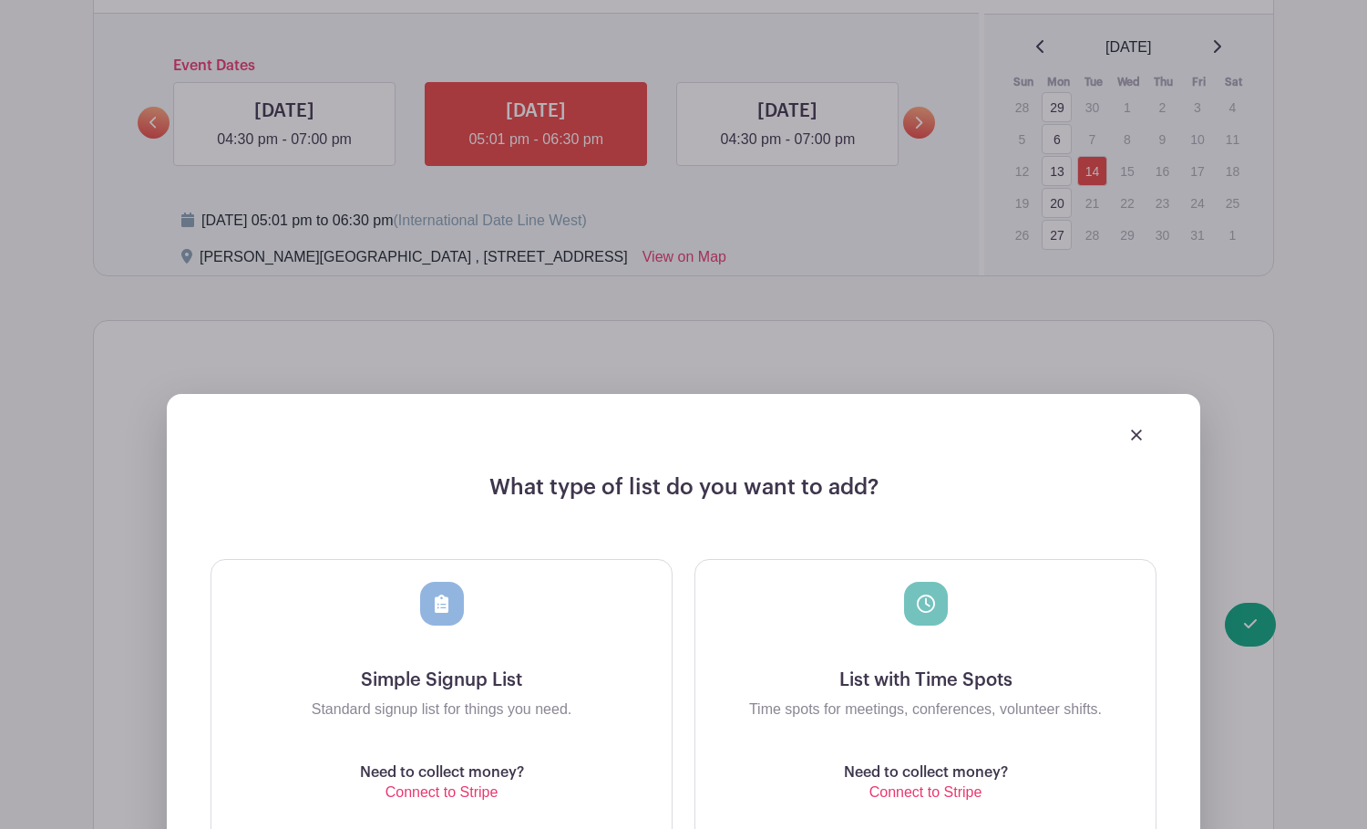
scroll to position [1162, 0]
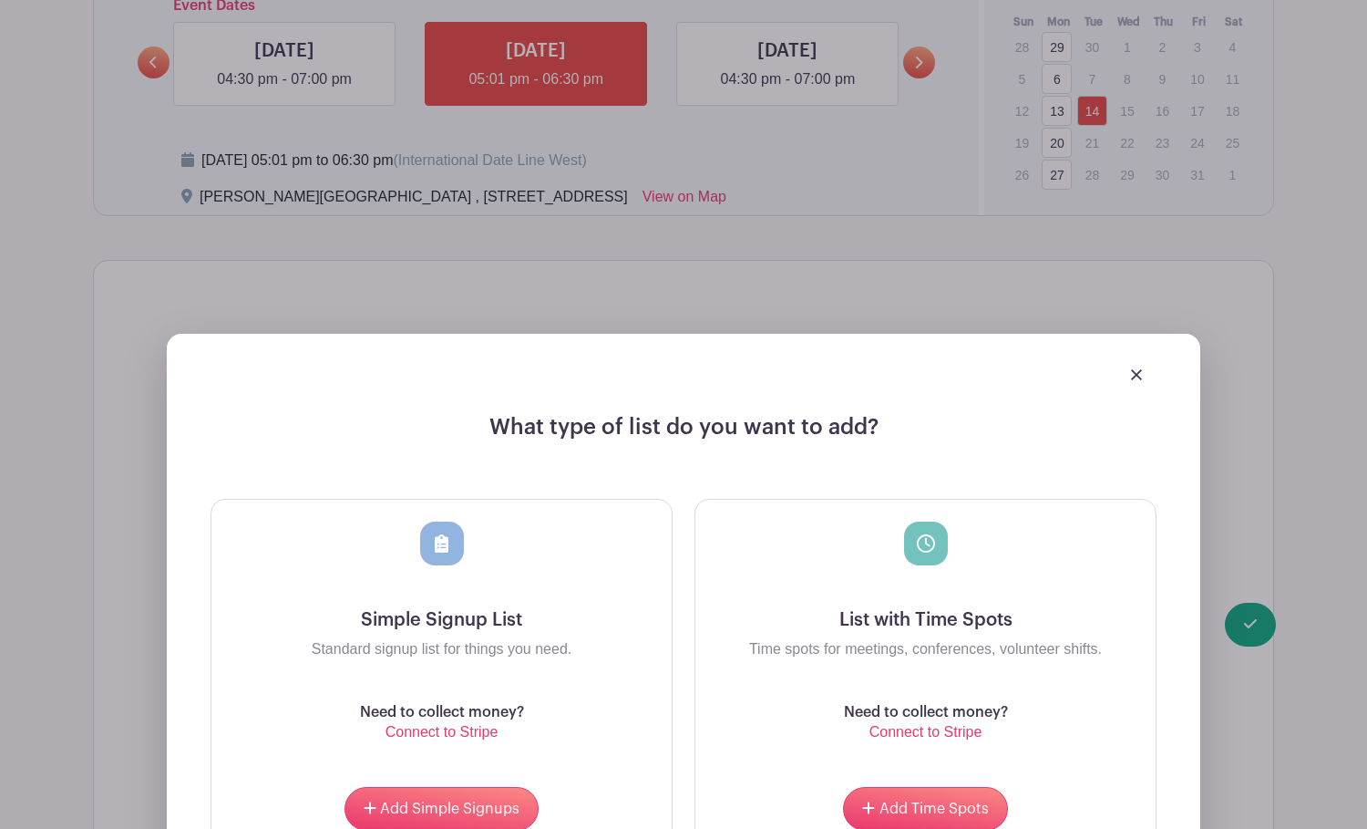
click at [442, 627] on h5 "Simple Signup List" at bounding box center [441, 620] width 431 height 22
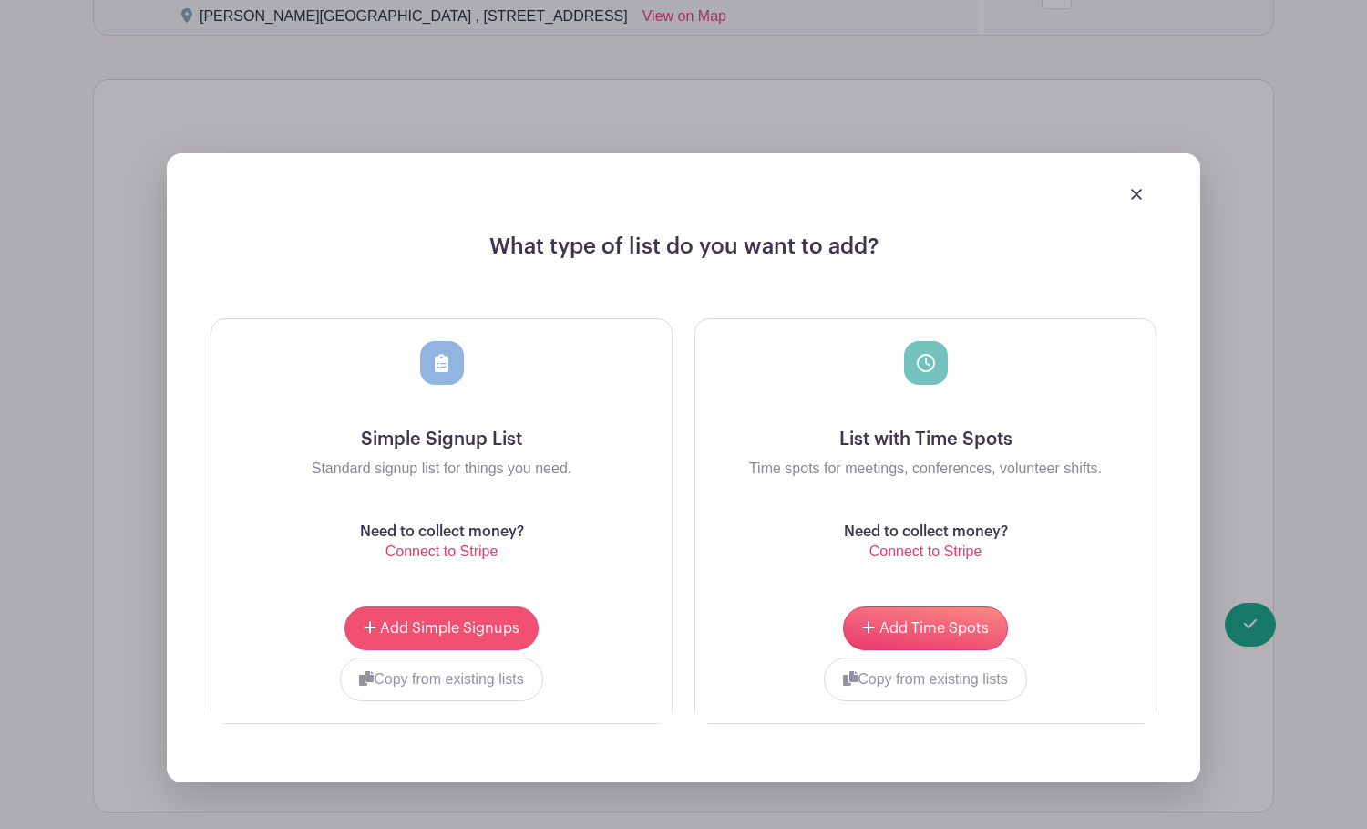
scroll to position [1347, 0]
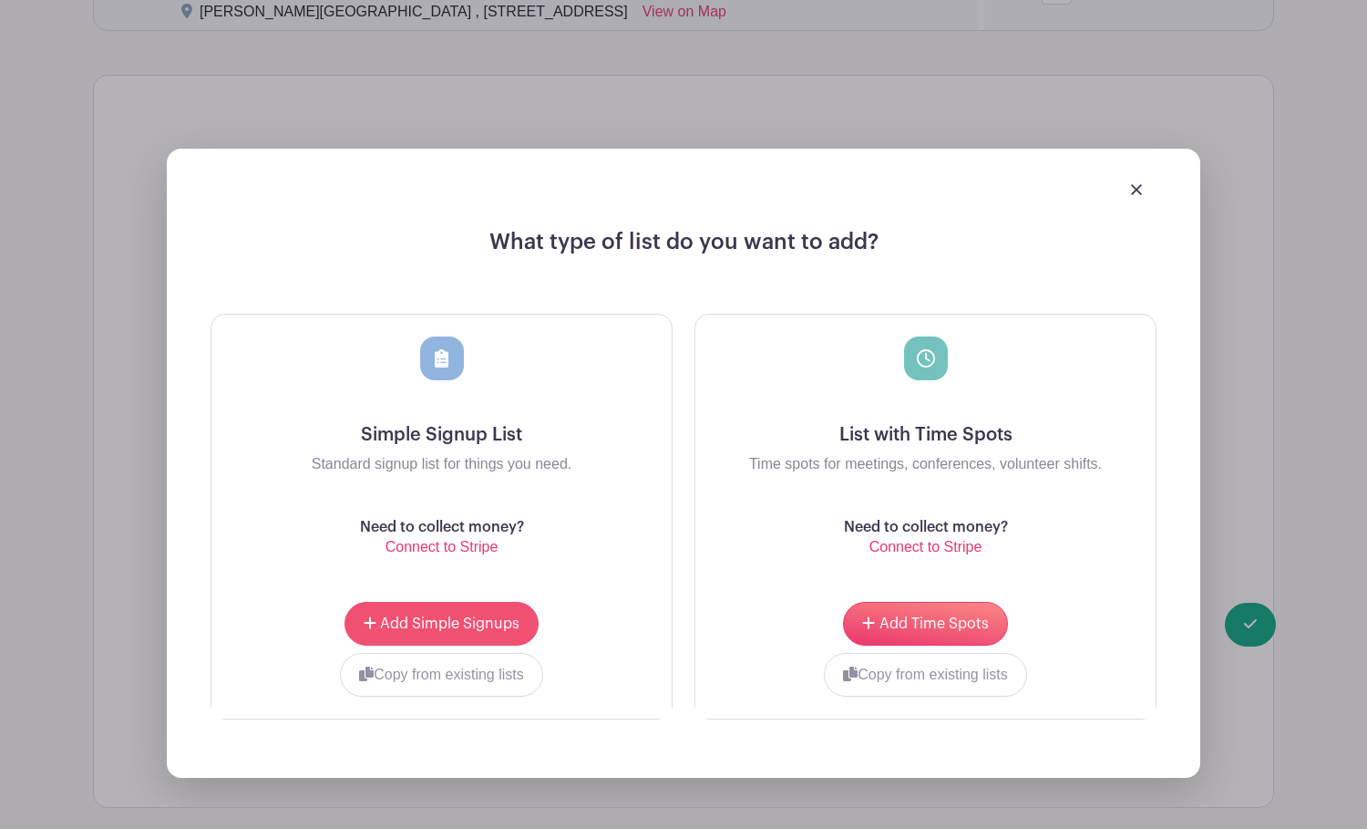
click at [472, 623] on span "Add Simple Signups" at bounding box center [449, 623] width 139 height 15
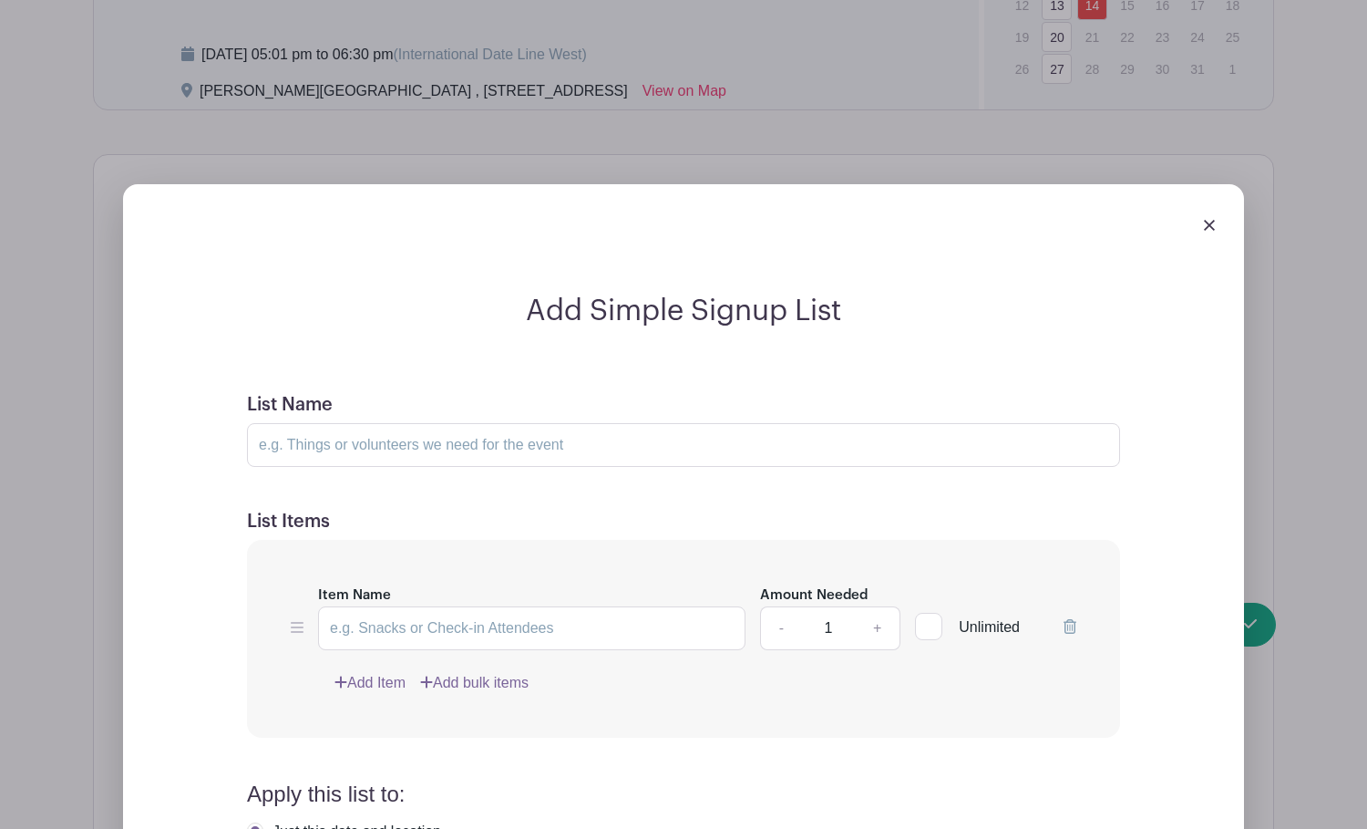
scroll to position [1452, 0]
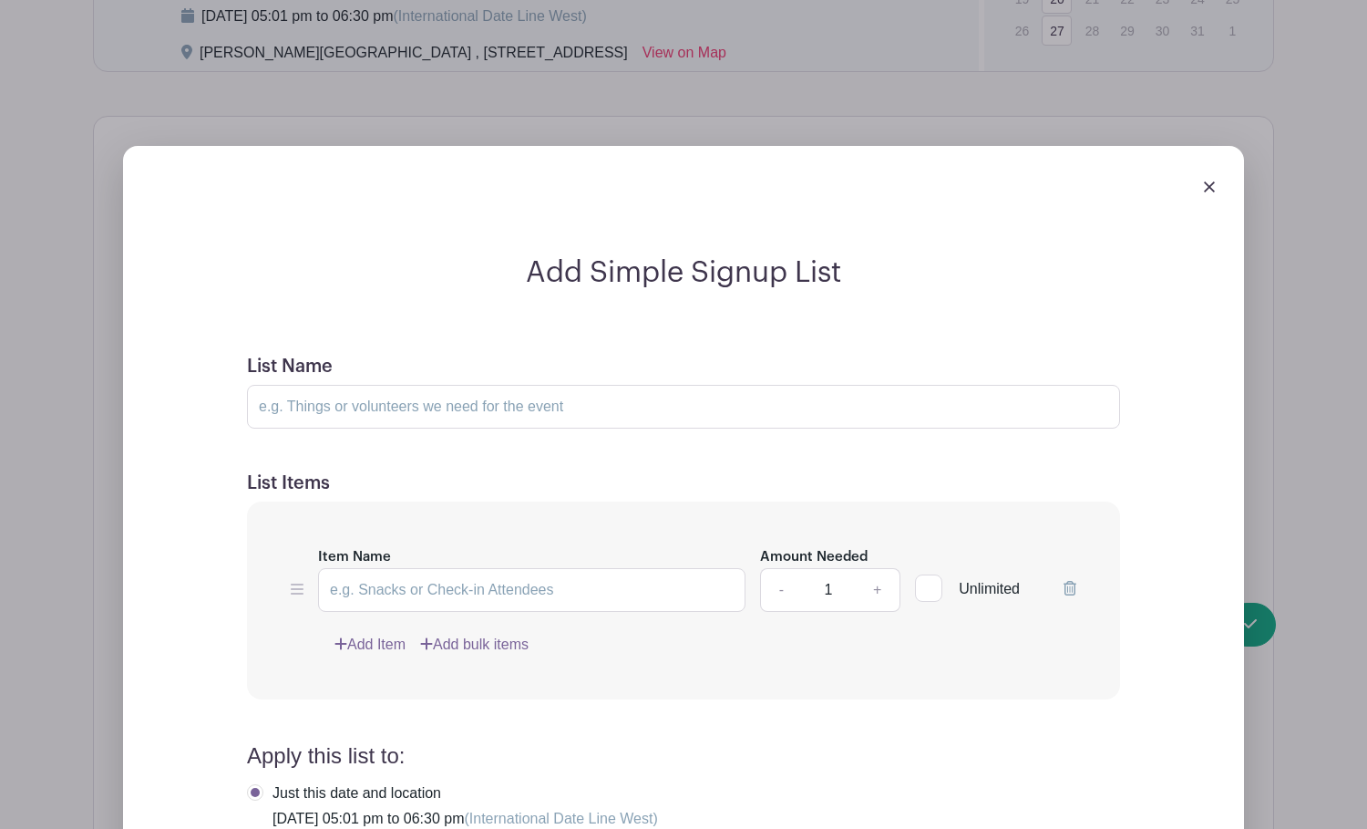
click at [880, 592] on link "+" at bounding box center [878, 590] width 46 height 44
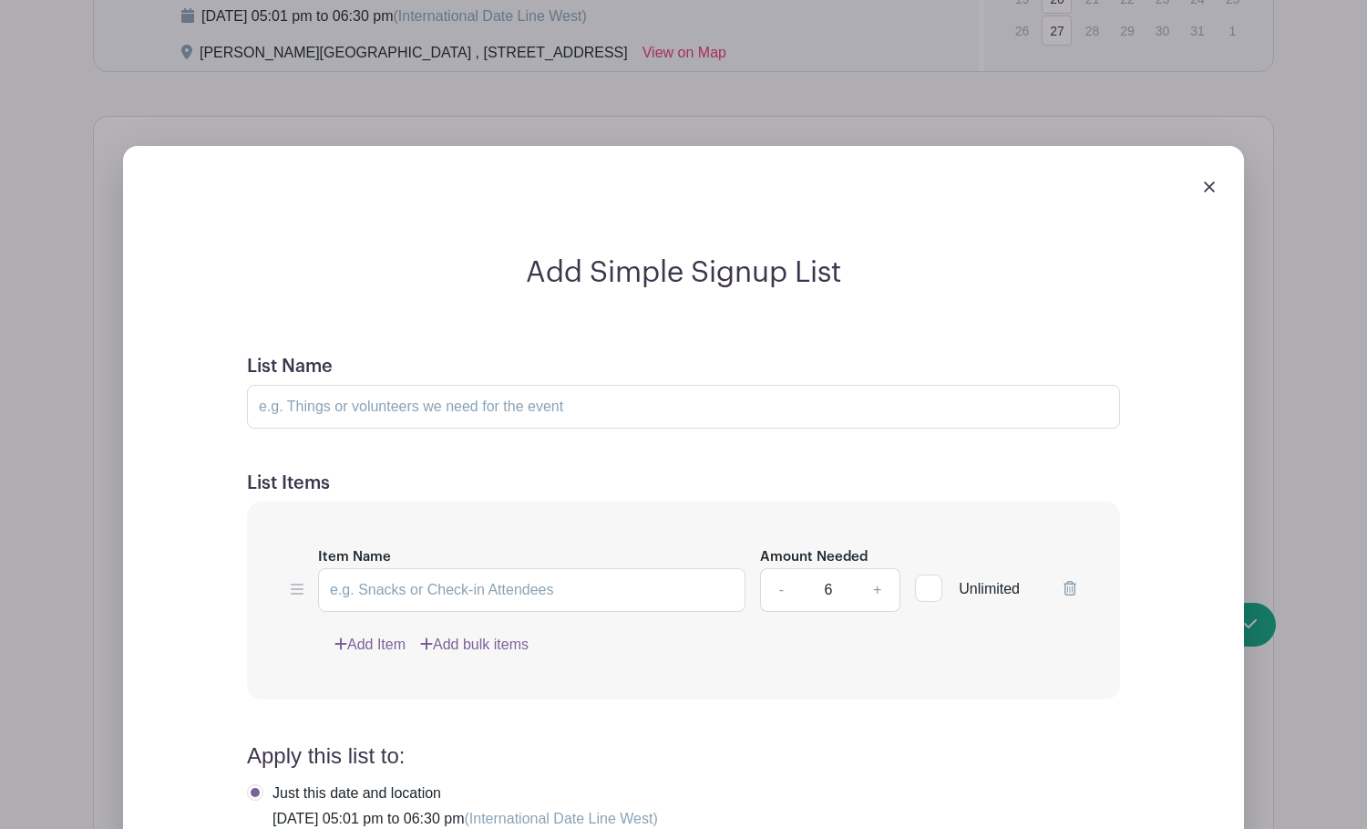
click at [880, 592] on link "+" at bounding box center [878, 590] width 46 height 44
type input "8"
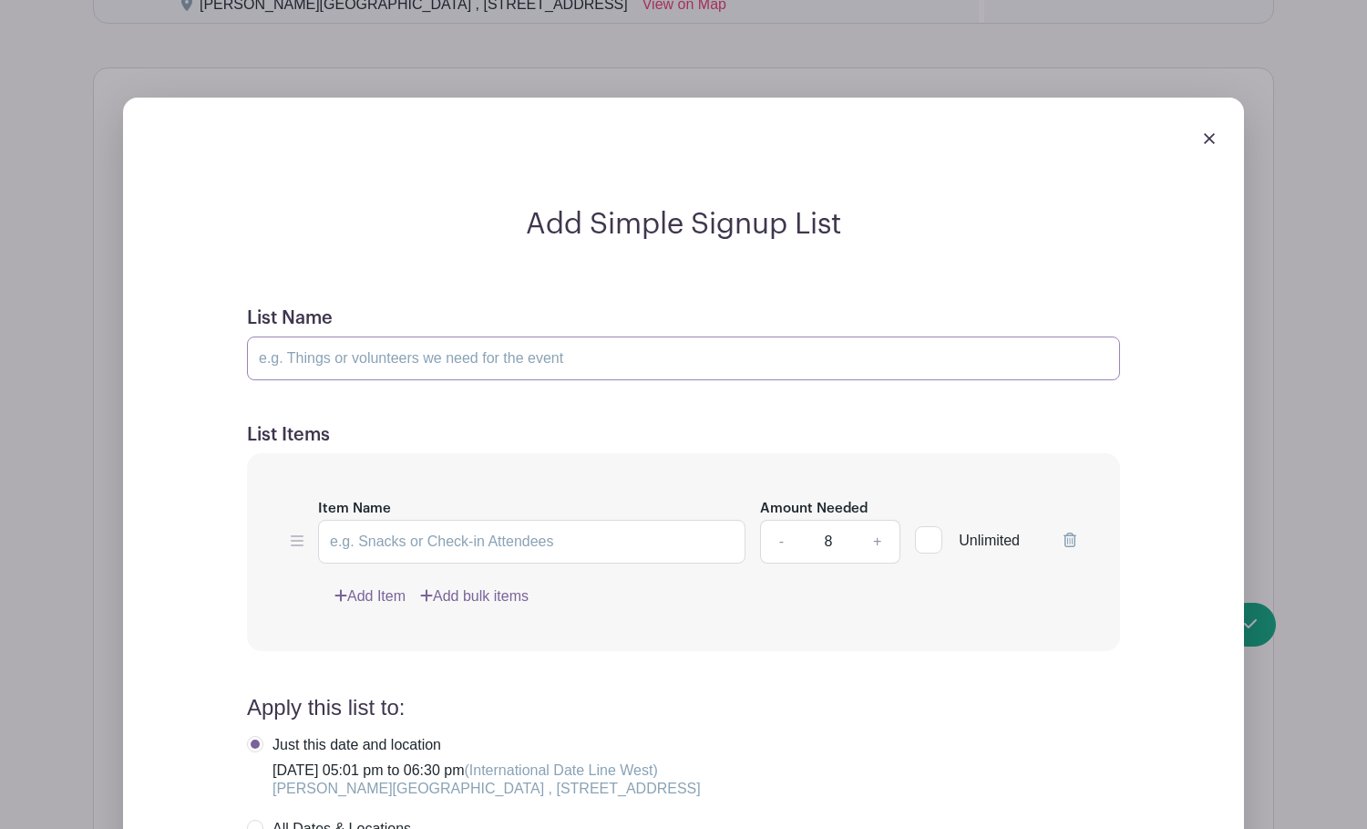
click at [535, 363] on input "List Name" at bounding box center [683, 358] width 873 height 44
type input "N"
type input "O"
type input "Pop Up Event"
click at [509, 550] on input "Item Name" at bounding box center [531, 542] width 427 height 44
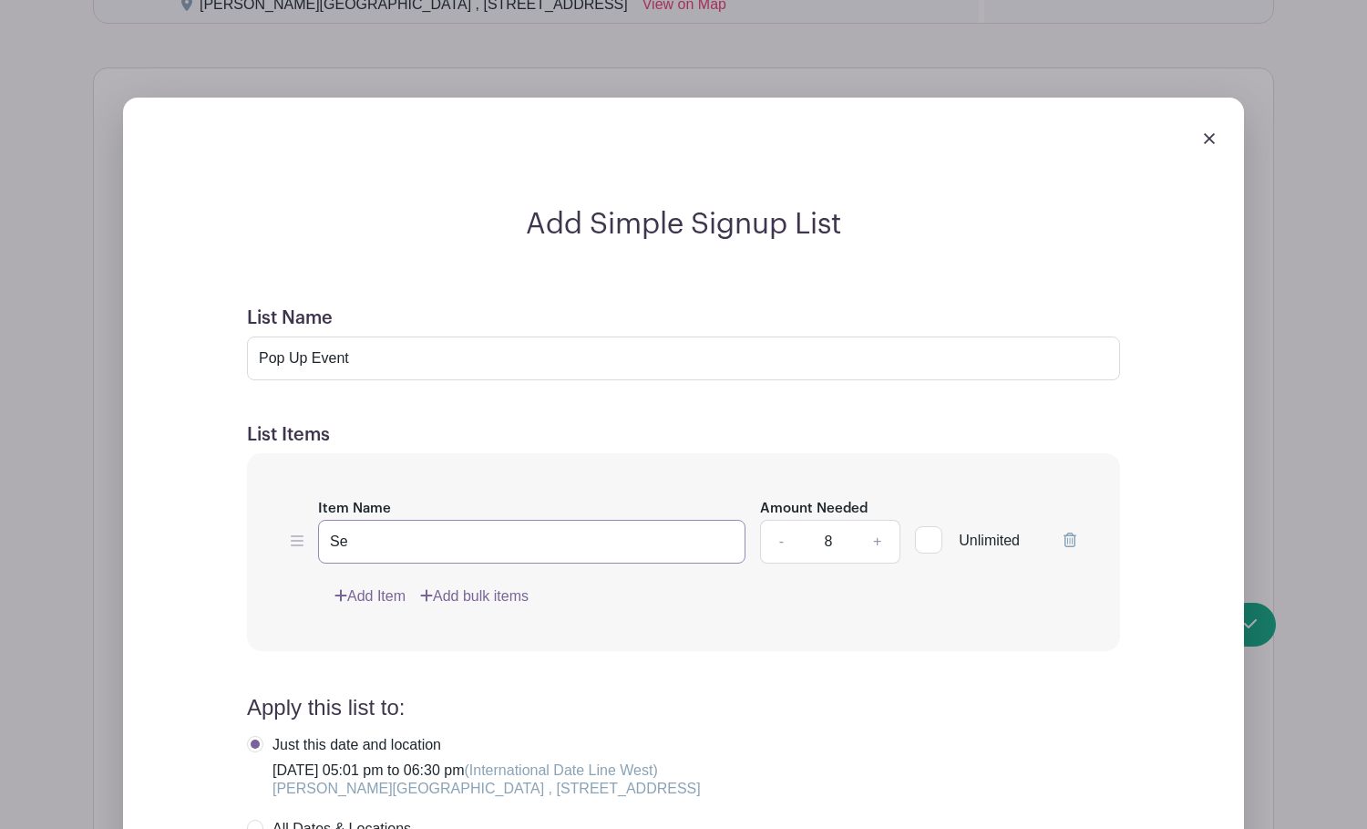
type input "S"
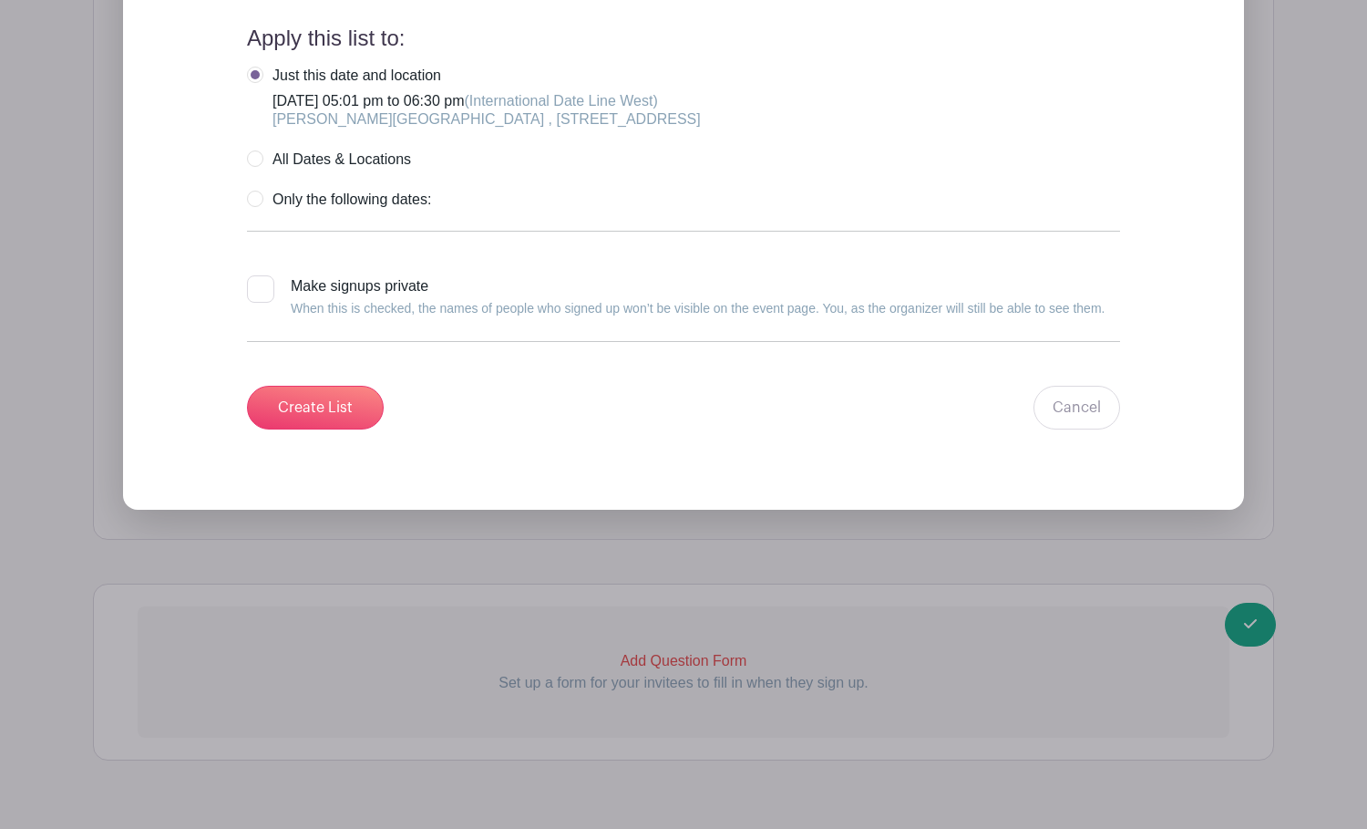
scroll to position [2171, 0]
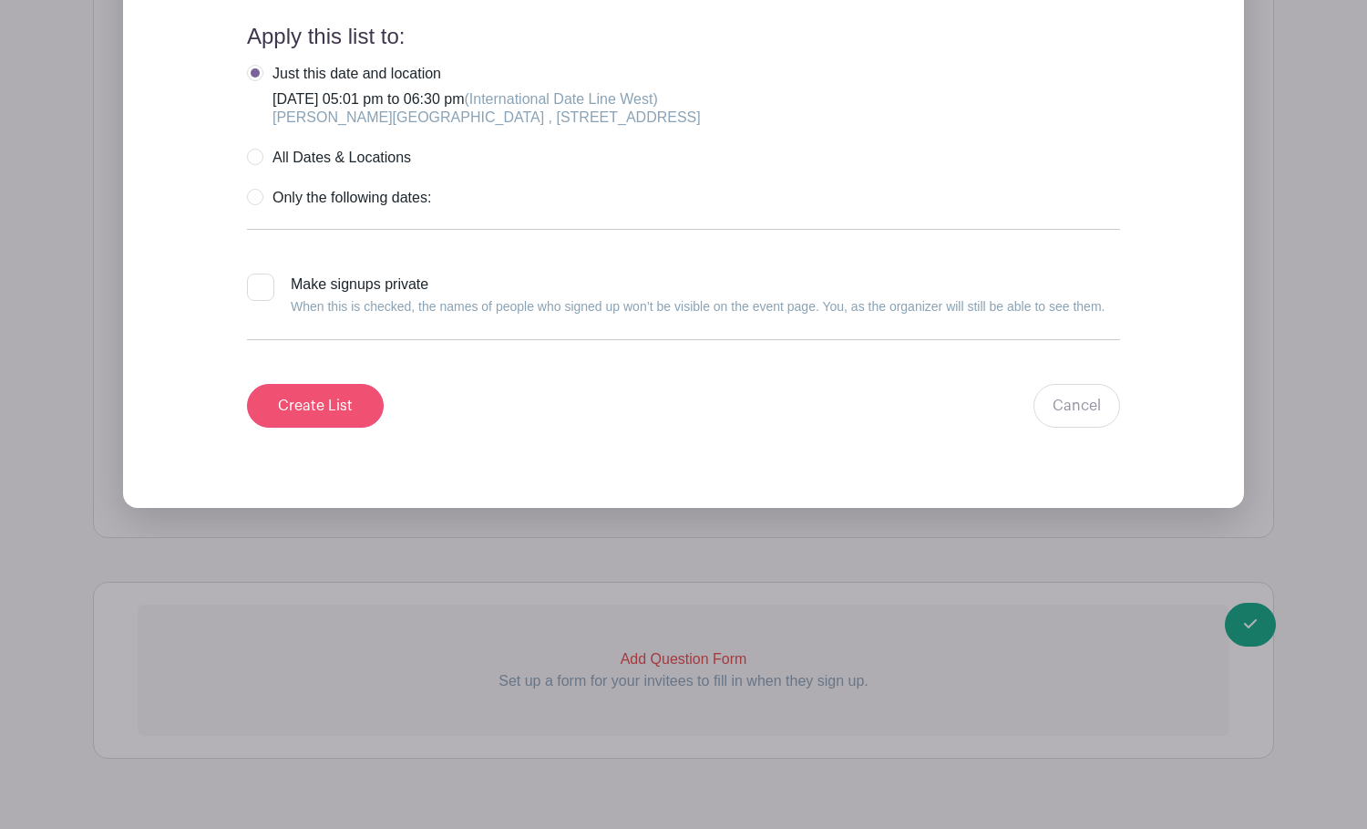
type input "Serving Meals"
click at [341, 404] on input "Create List" at bounding box center [315, 406] width 137 height 44
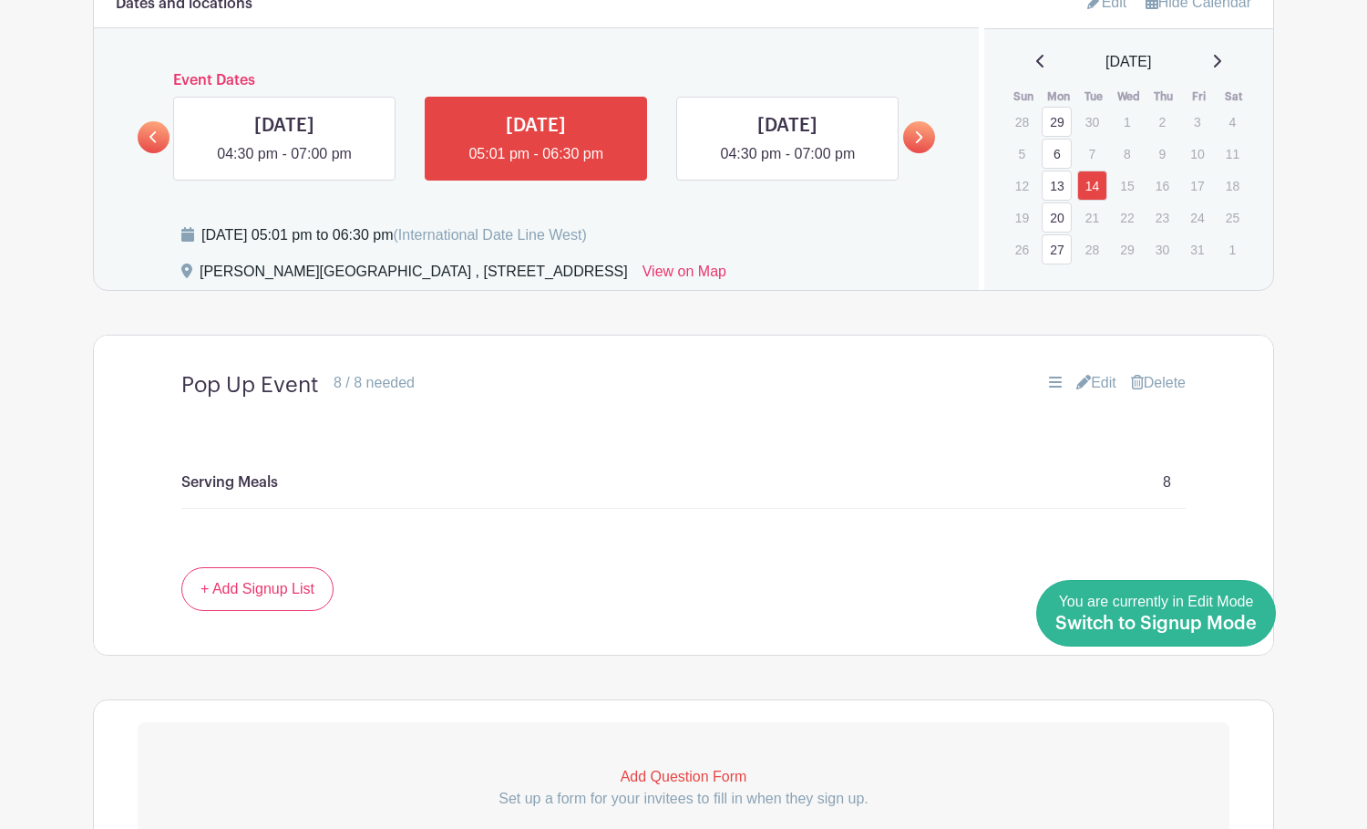
click at [1252, 630] on span "Switch to Signup Mode" at bounding box center [1156, 623] width 201 height 18
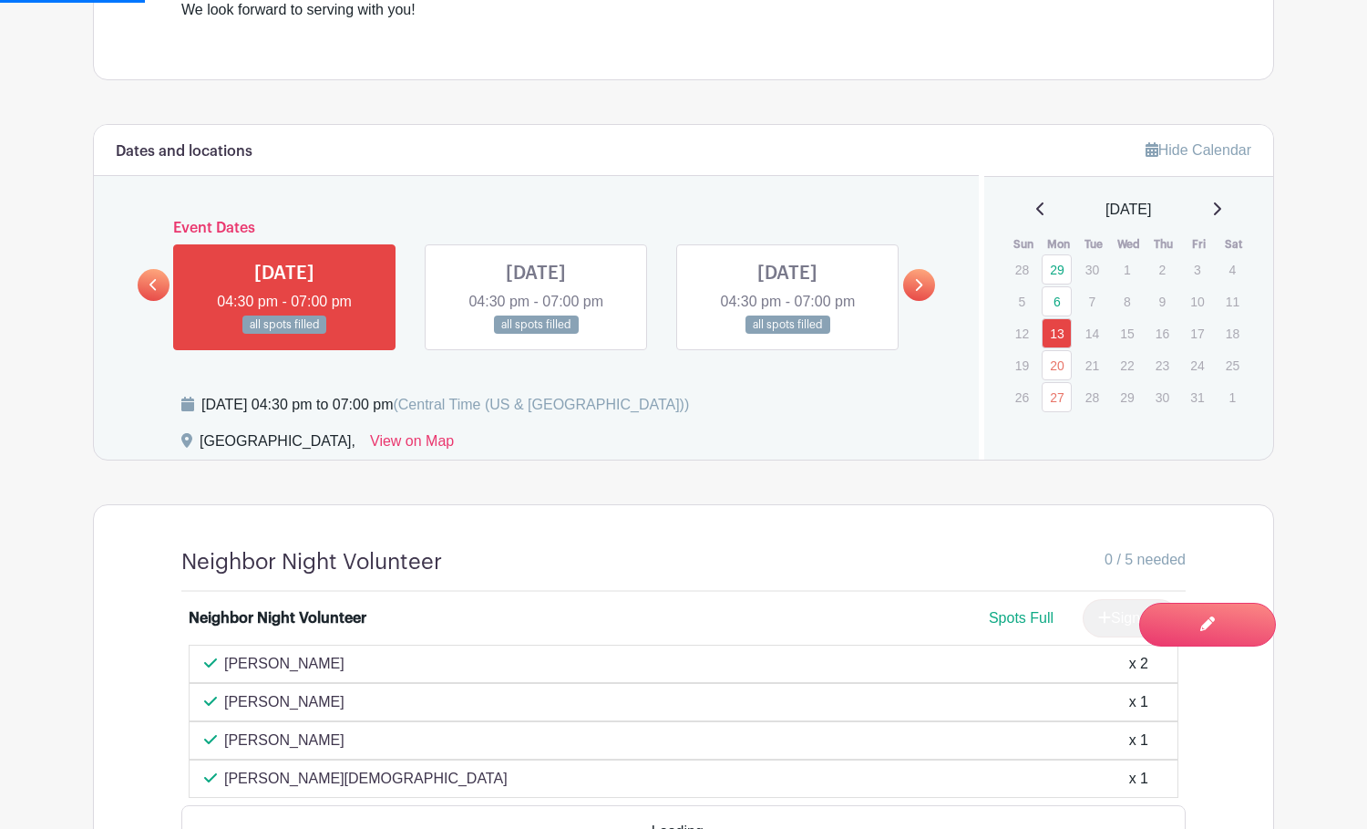
scroll to position [911, 0]
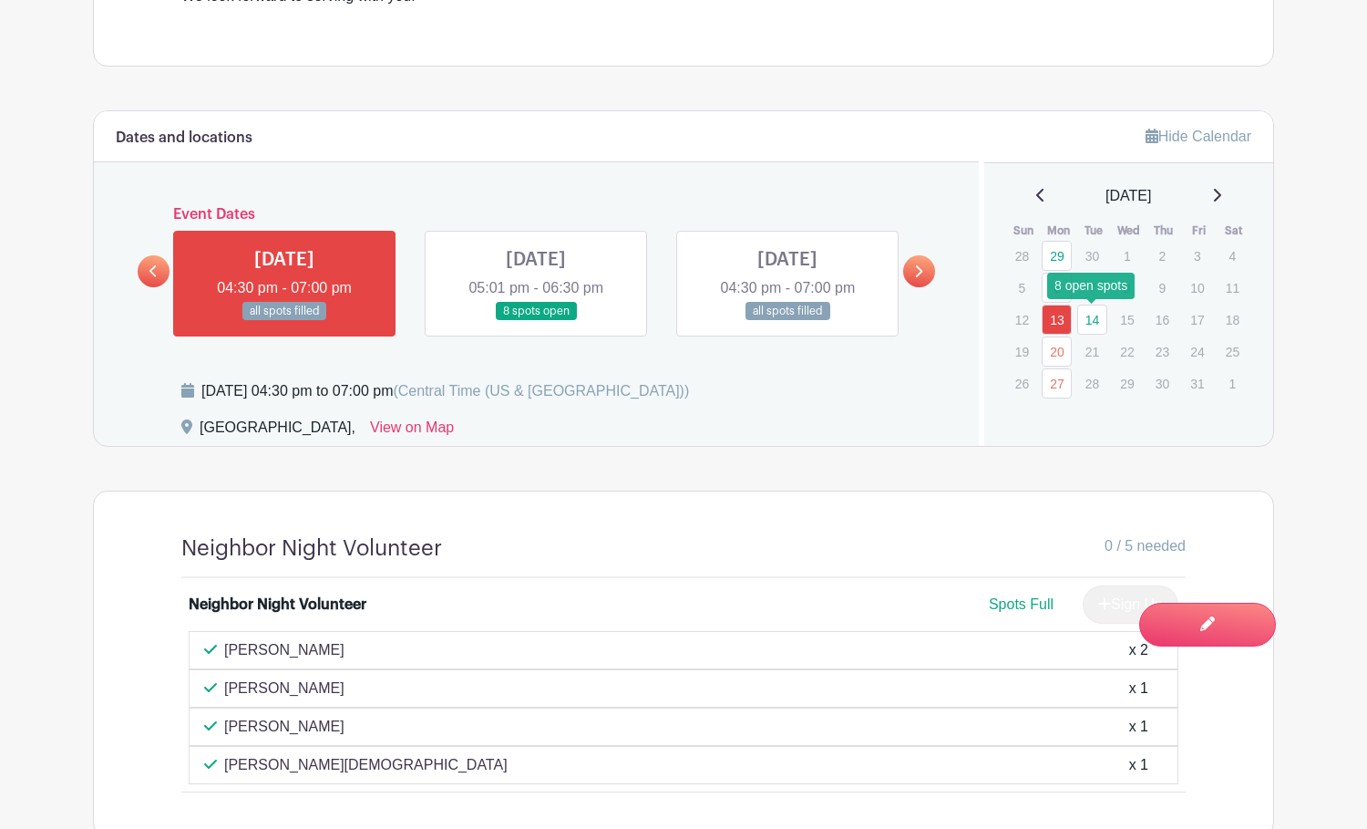
click at [1093, 323] on link "14" at bounding box center [1092, 319] width 30 height 30
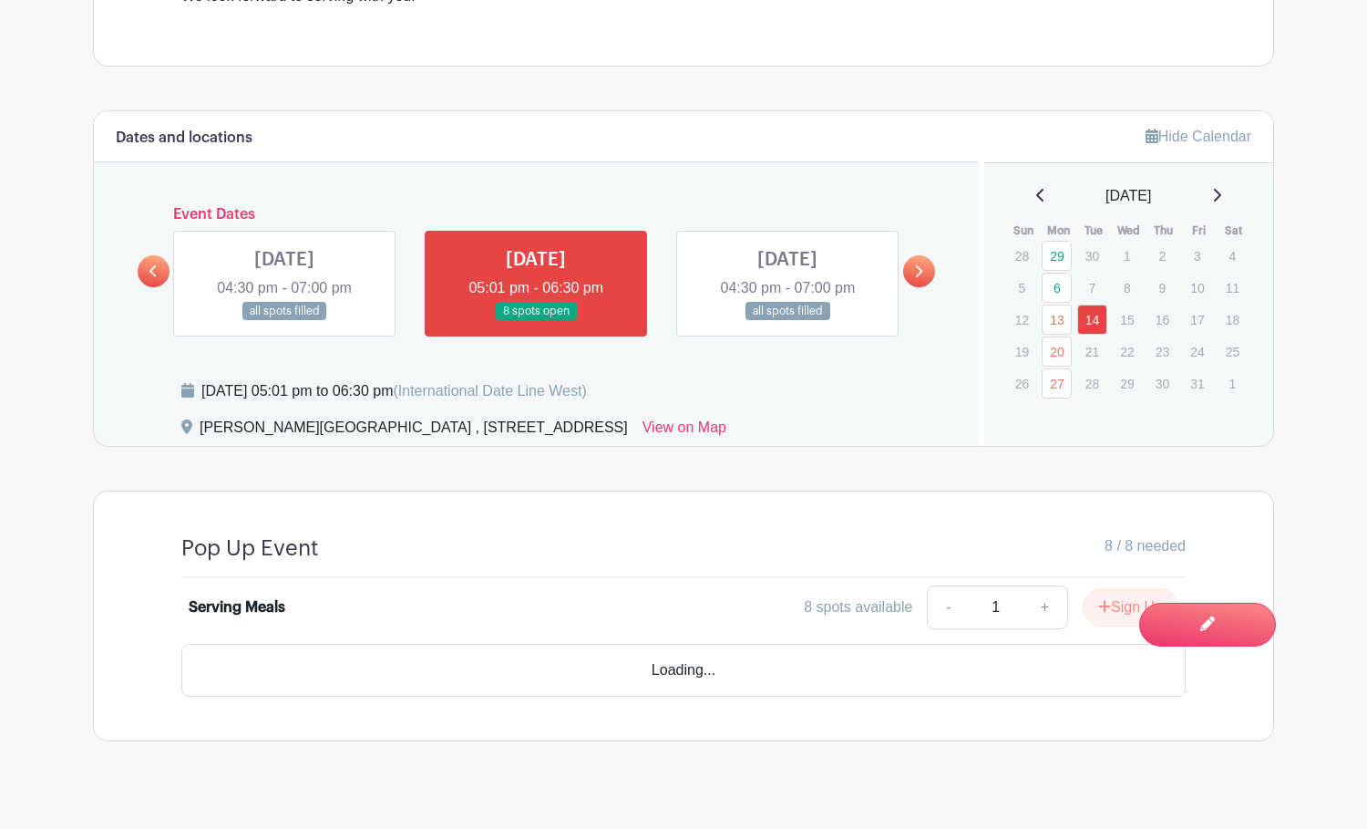
scroll to position [886, 0]
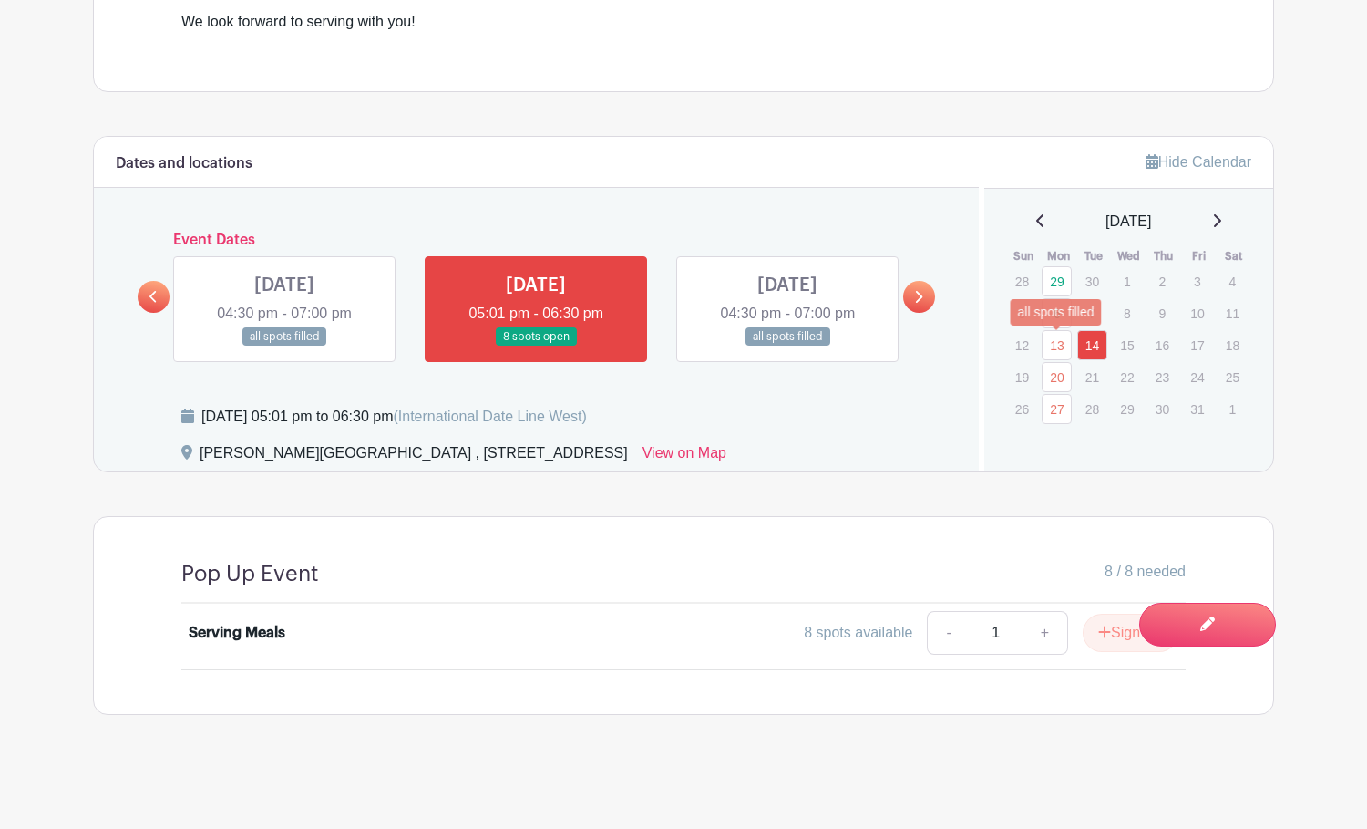
click at [1059, 350] on link "13" at bounding box center [1057, 345] width 30 height 30
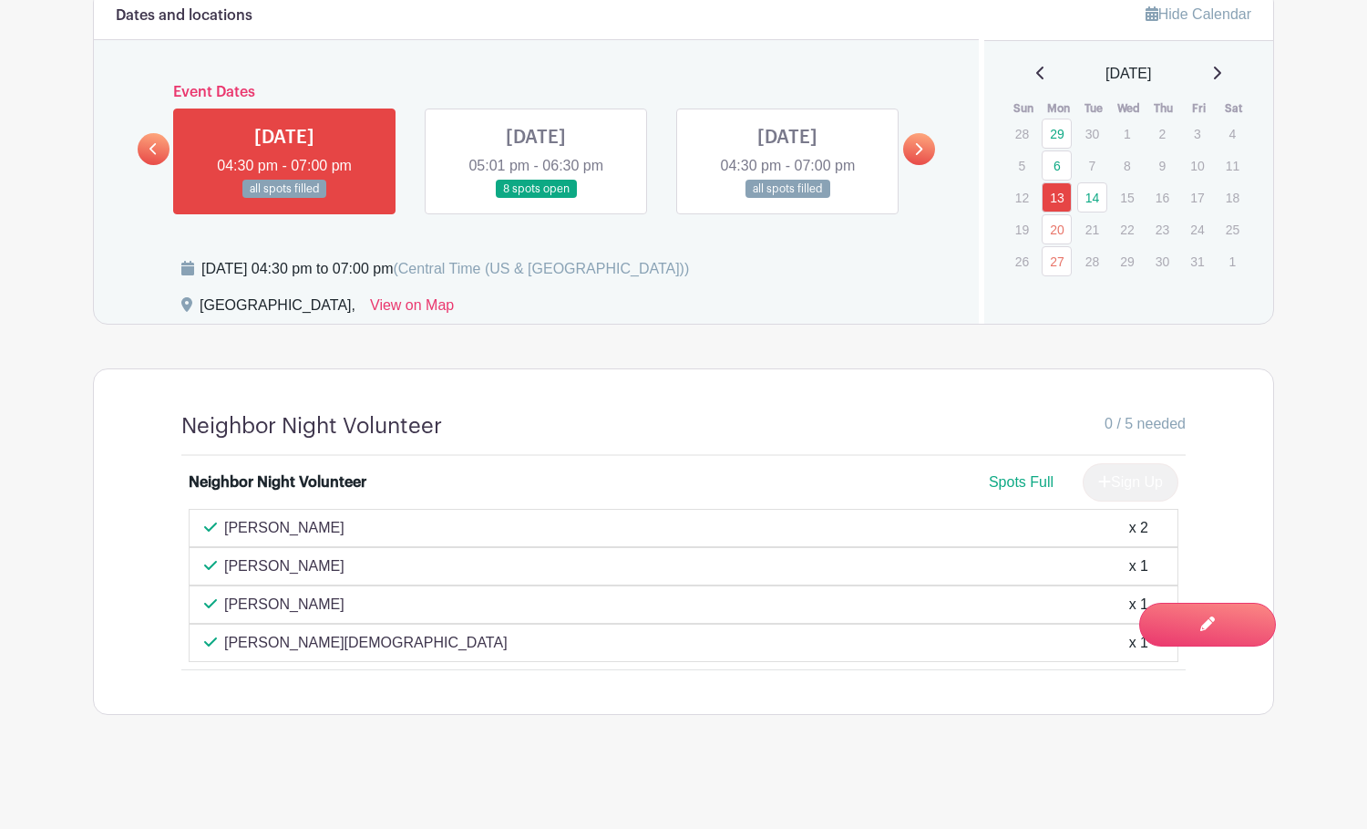
scroll to position [1034, 0]
click at [1091, 195] on link "14" at bounding box center [1092, 197] width 30 height 30
